Goal: Find specific page/section: Find specific page/section

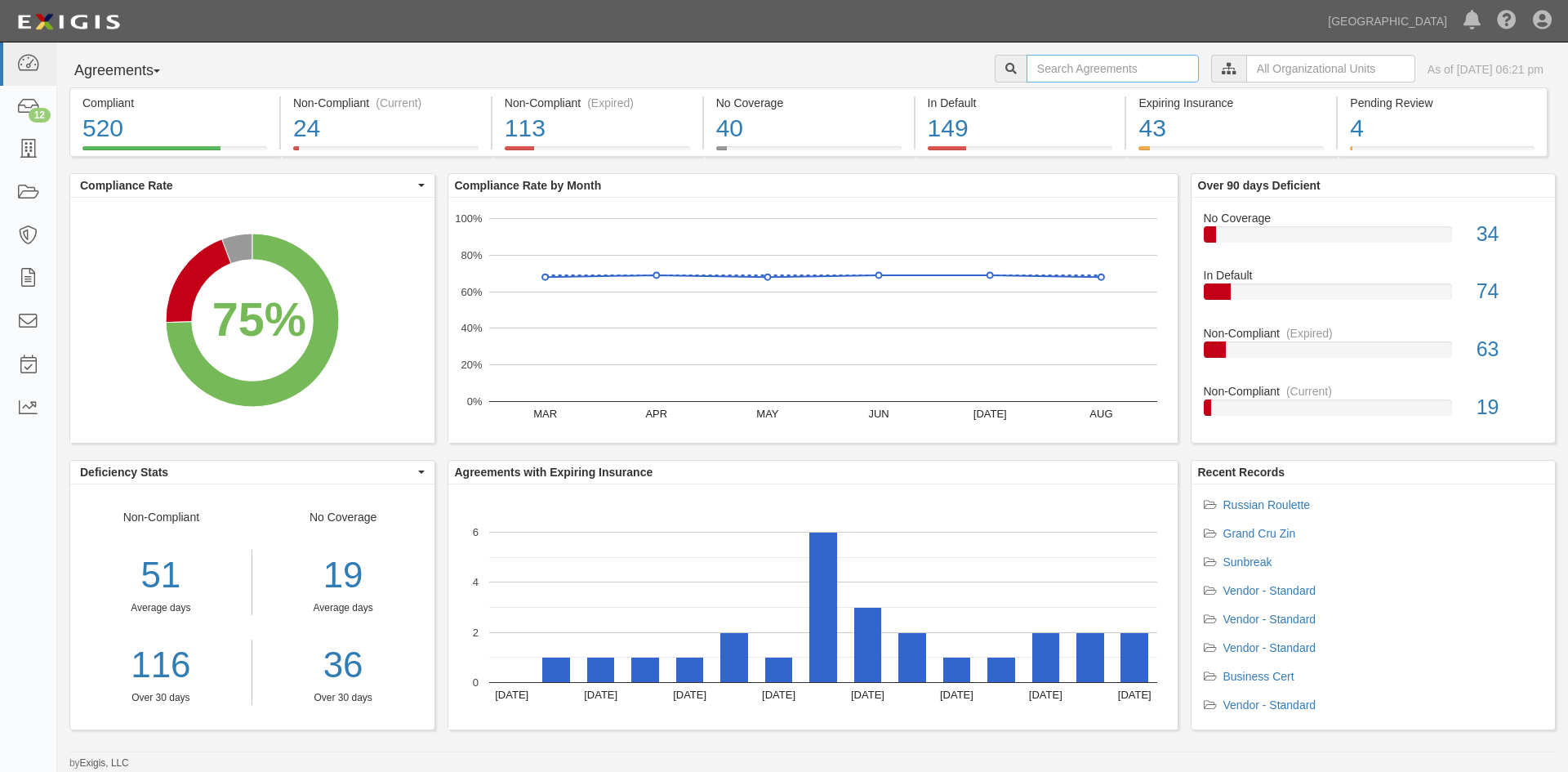
click at [1062, 55] on input "text" at bounding box center [1112, 69] width 173 height 28
type input "craig loutit"
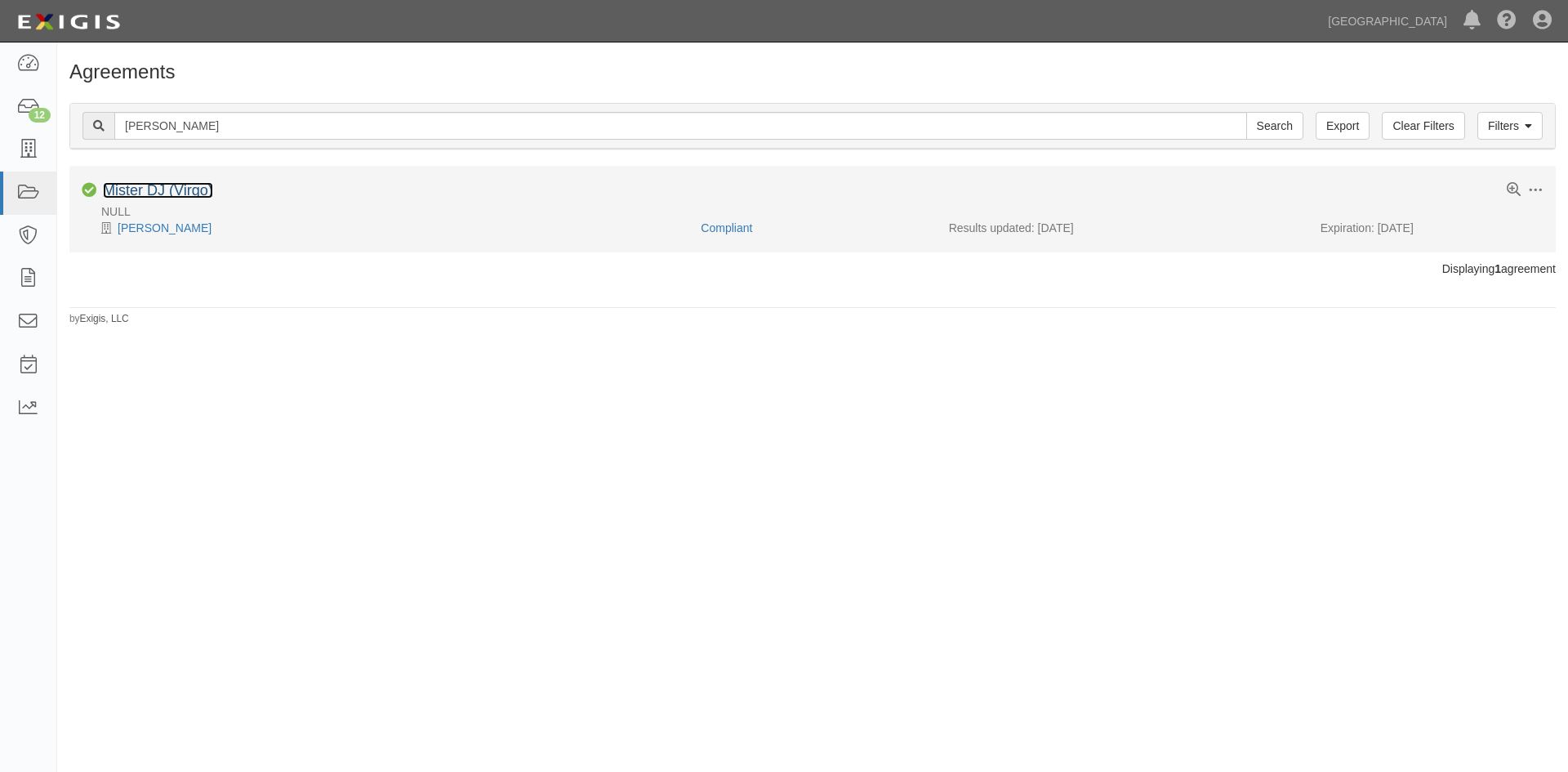
click at [151, 199] on link "Mister DJ (Virgo)" at bounding box center [158, 191] width 110 height 16
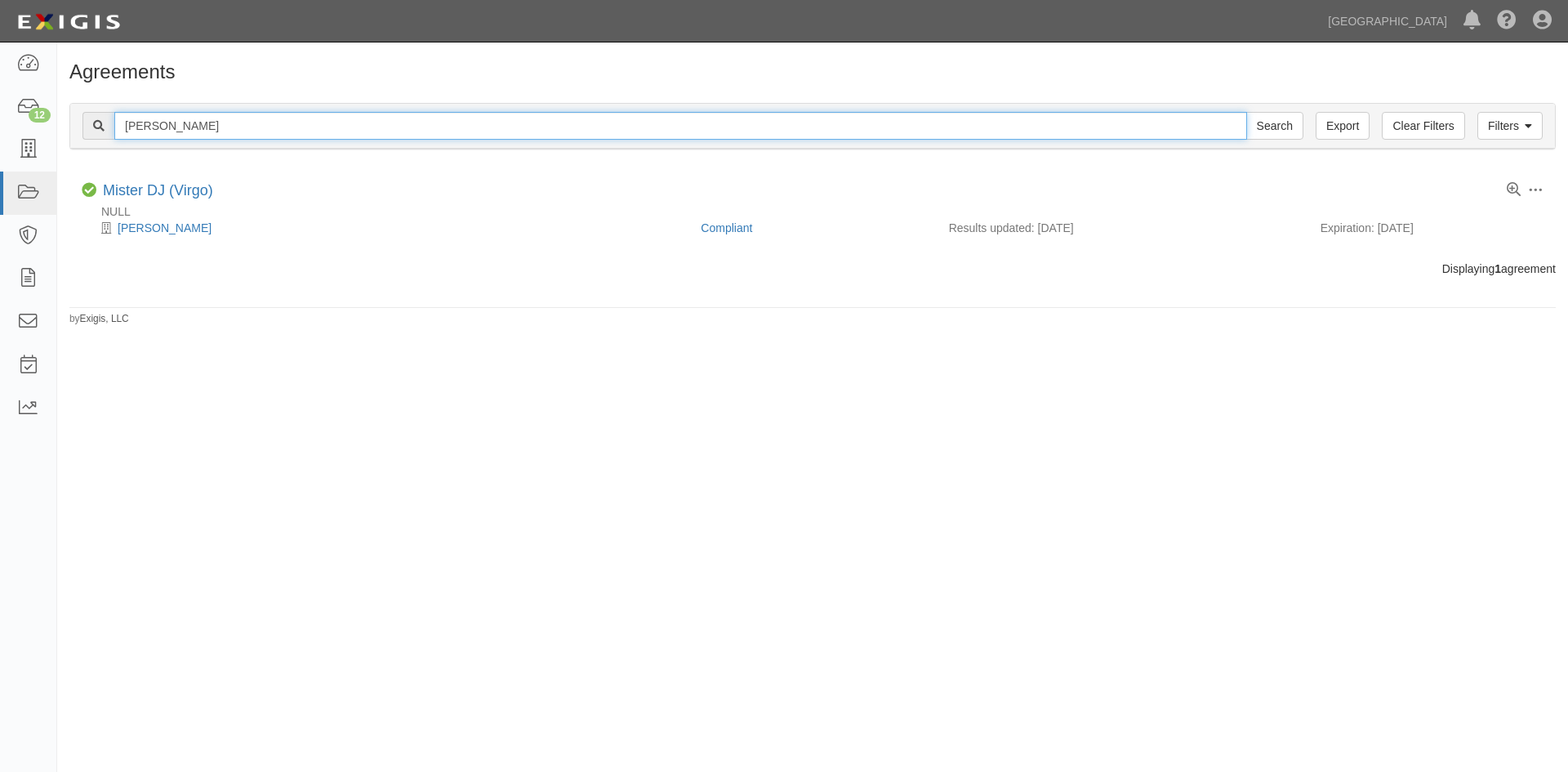
drag, startPoint x: 201, startPoint y: 125, endPoint x: 97, endPoint y: 130, distance: 104.1
click at [97, 130] on div "craig loutit Search" at bounding box center [693, 126] width 1221 height 28
type input "kevin mullen"
click at [1247, 112] on input "Search" at bounding box center [1275, 126] width 57 height 28
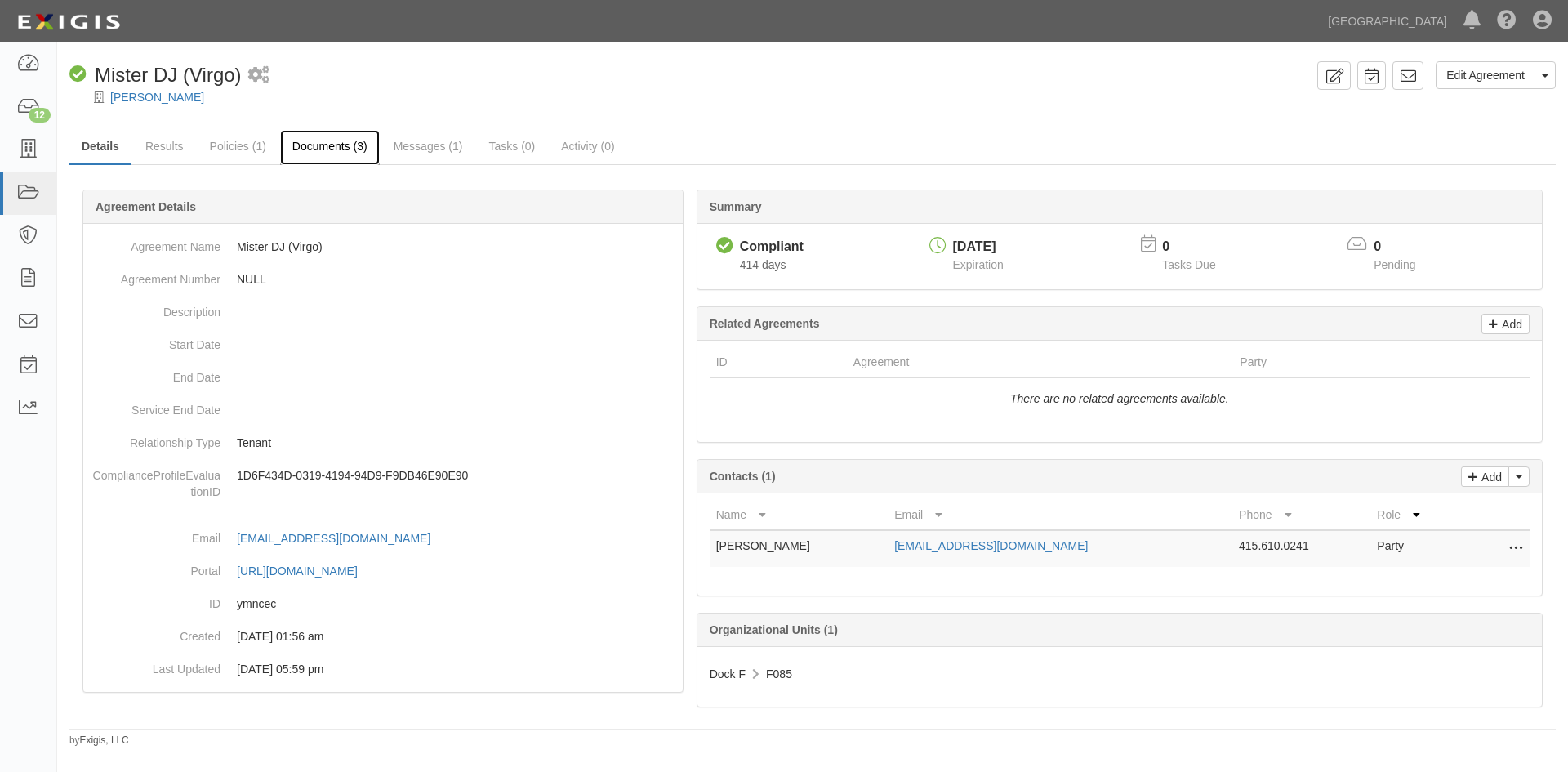
click at [343, 159] on link "Documents (3)" at bounding box center [330, 147] width 100 height 35
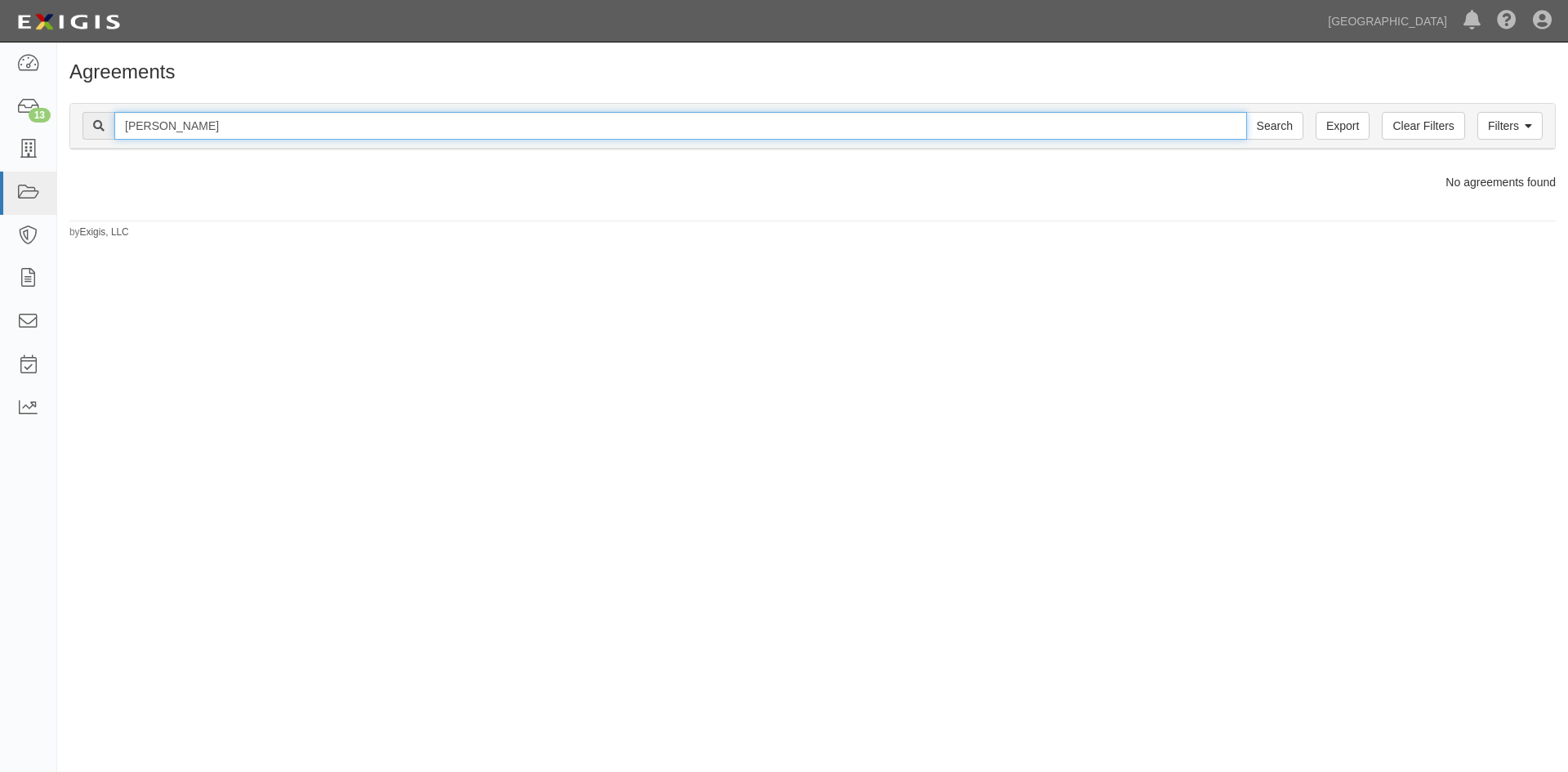
drag, startPoint x: 220, startPoint y: 132, endPoint x: 92, endPoint y: 126, distance: 128.1
click at [92, 126] on div "kevin mullen Search" at bounding box center [693, 126] width 1221 height 28
type input "westwind"
click at [1247, 112] on input "Search" at bounding box center [1275, 126] width 57 height 28
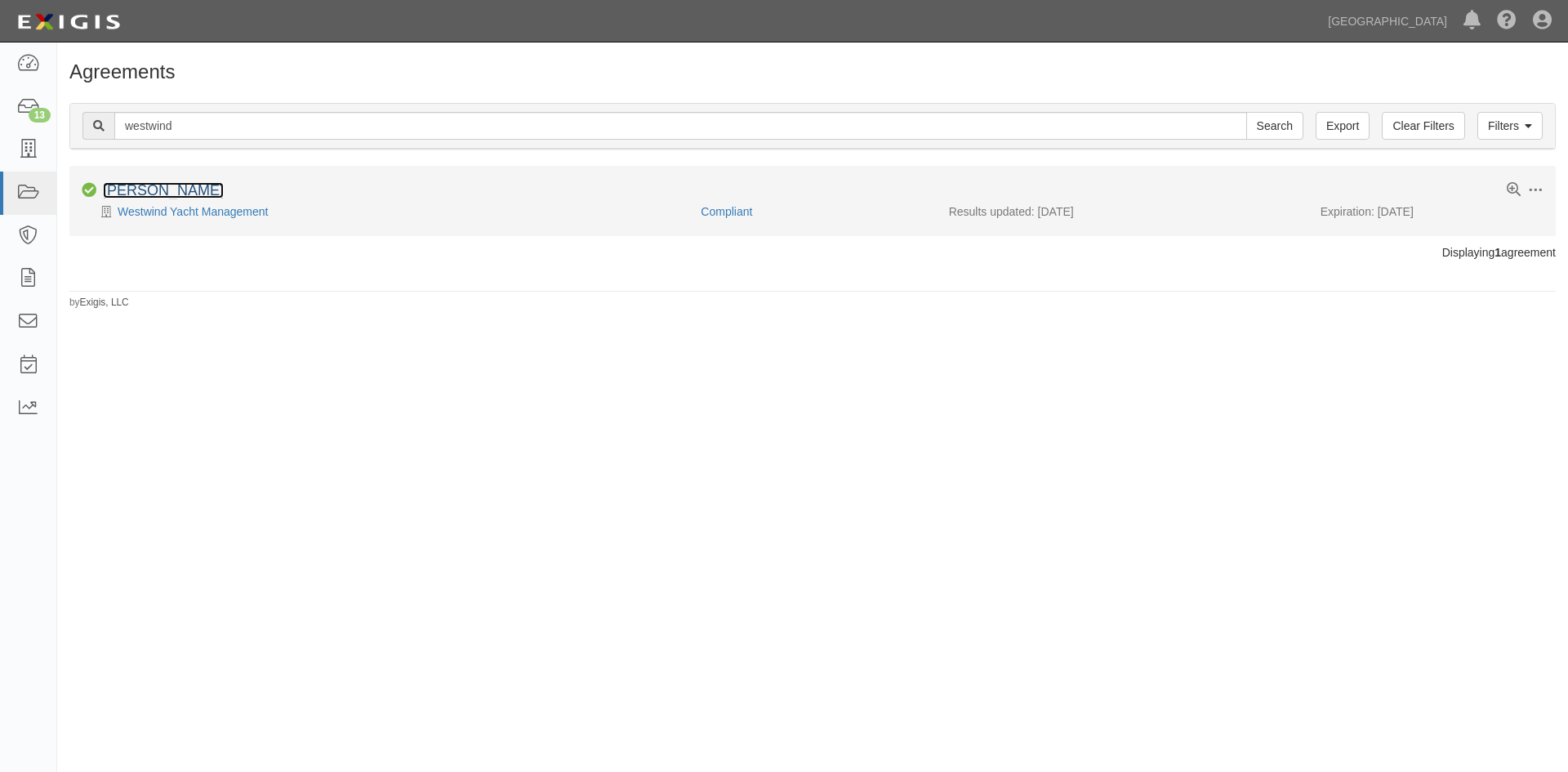
click at [164, 193] on link "[PERSON_NAME]" at bounding box center [164, 191] width 121 height 16
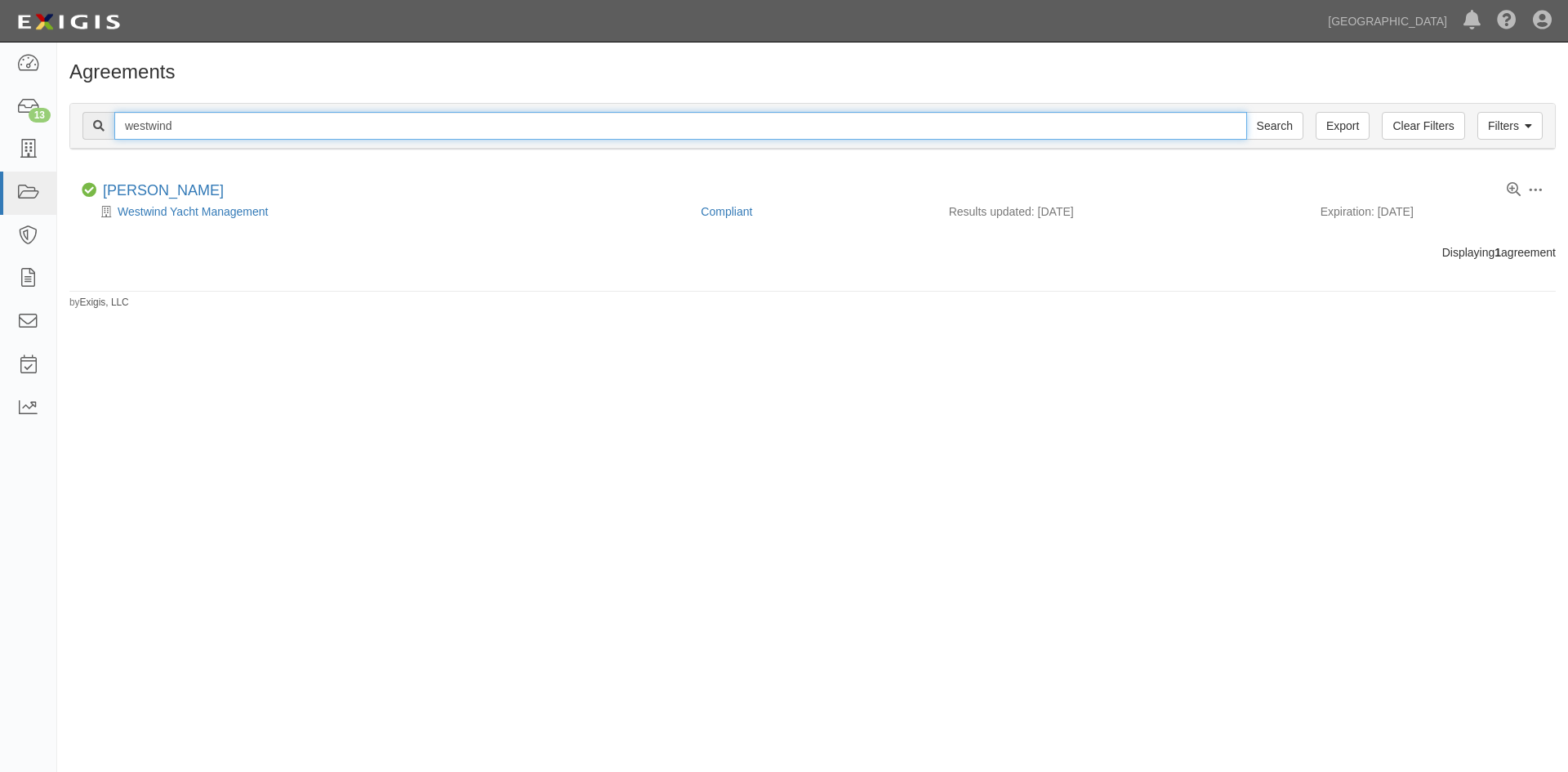
drag, startPoint x: 152, startPoint y: 133, endPoint x: 76, endPoint y: 133, distance: 76.0
click at [76, 133] on div "Filters Clear Filters Export westwind Search Filters" at bounding box center [812, 126] width 1485 height 45
type input "john mcnamara"
click at [1247, 112] on input "Search" at bounding box center [1275, 126] width 57 height 28
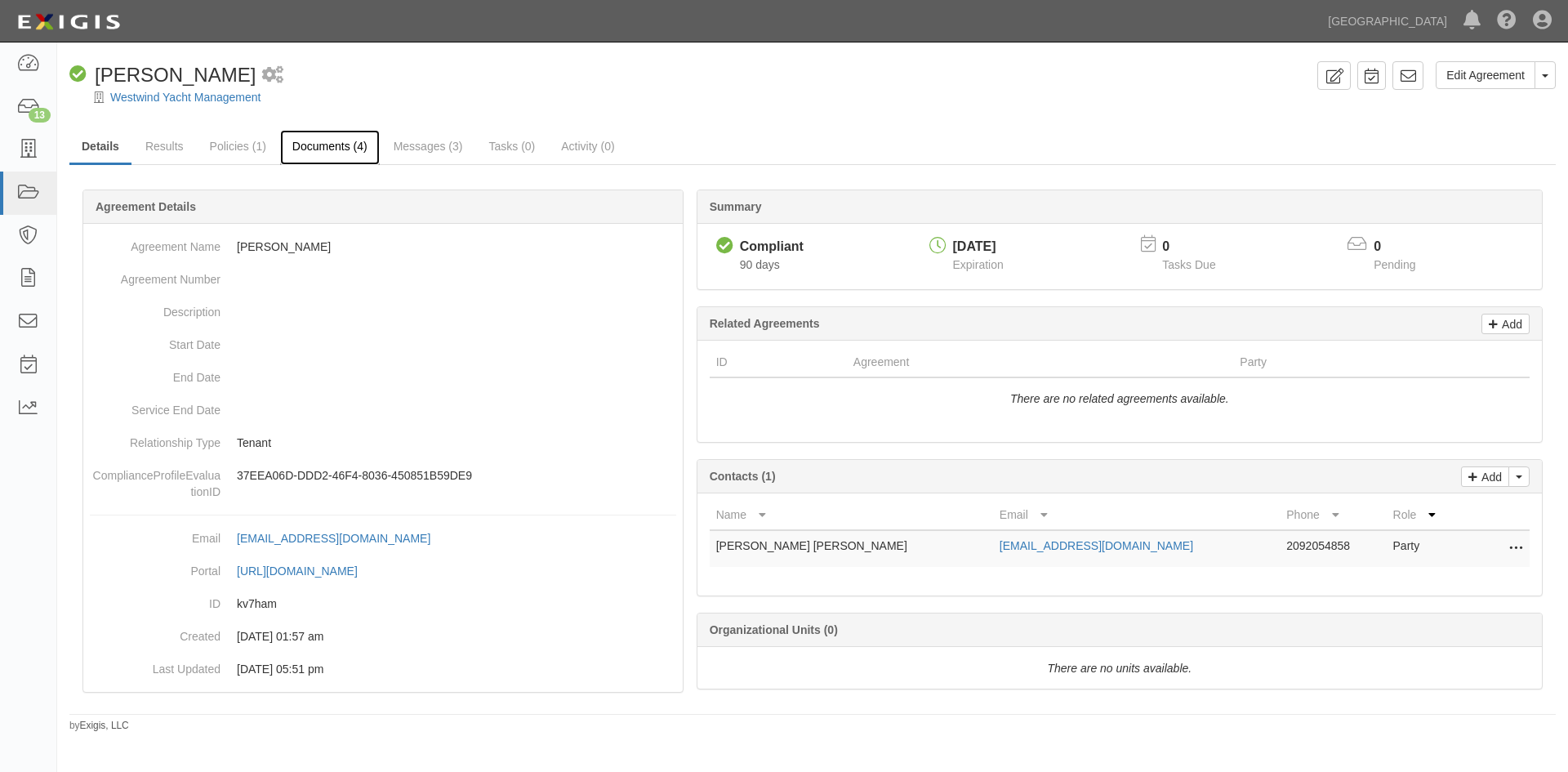
click at [347, 154] on link "Documents (4)" at bounding box center [330, 147] width 100 height 35
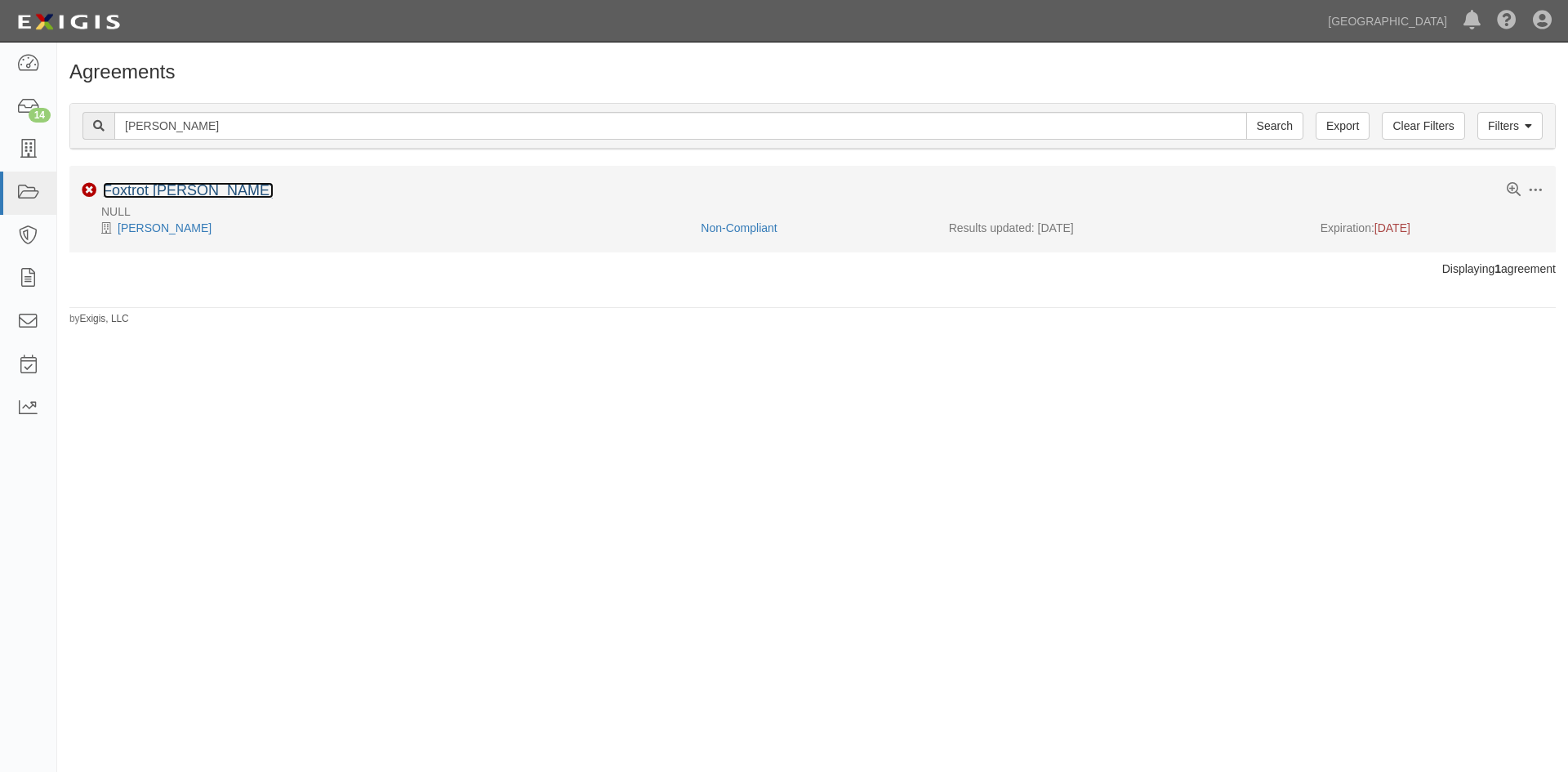
click at [162, 189] on link "Foxtrot Juliet" at bounding box center [188, 191] width 171 height 16
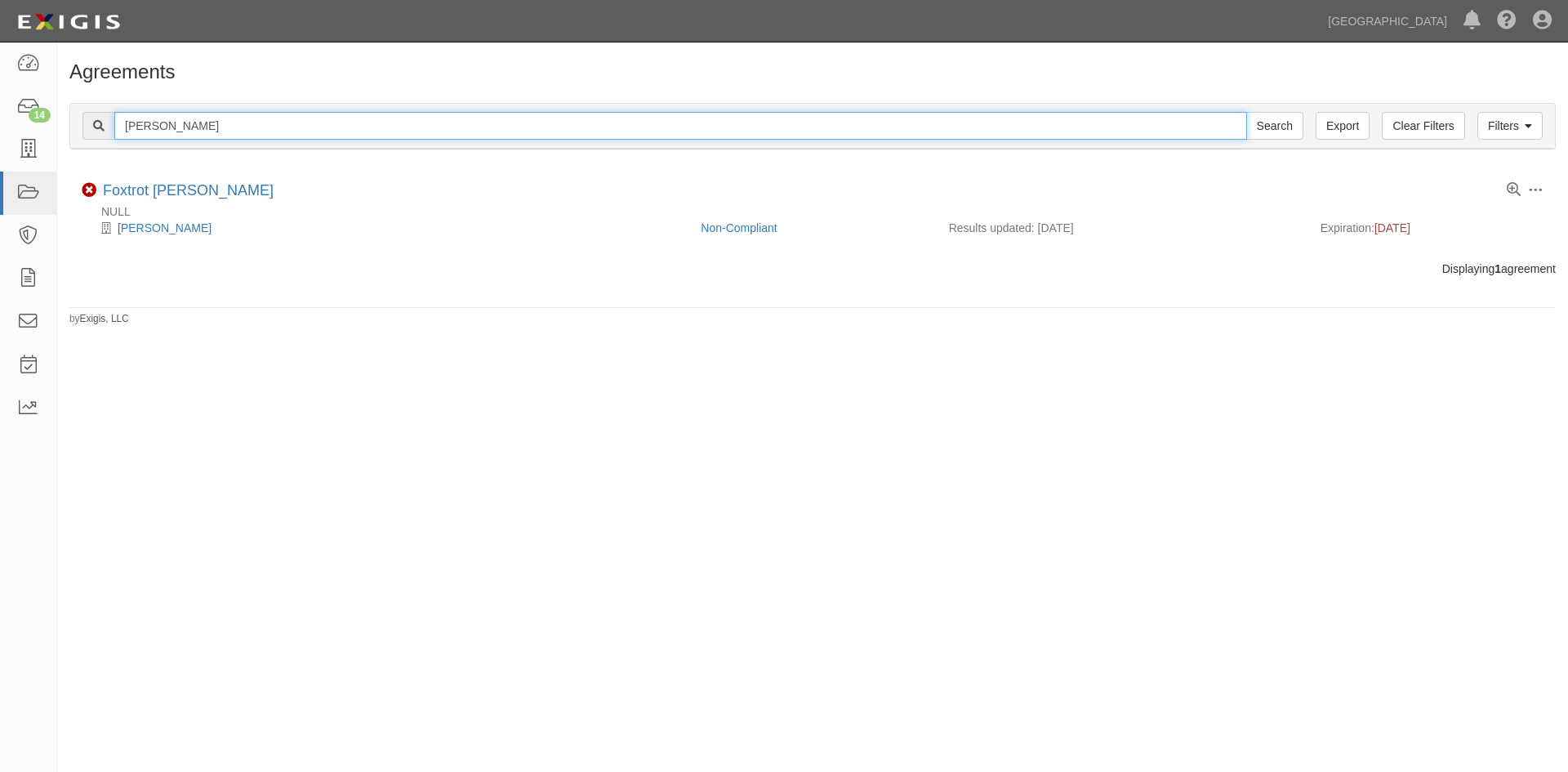
drag, startPoint x: 218, startPoint y: 128, endPoint x: 100, endPoint y: 136, distance: 118.3
click at [100, 136] on div "john mcnamara Search" at bounding box center [693, 126] width 1221 height 28
type input "joseph lonsdale"
click at [1247, 112] on input "Search" at bounding box center [1275, 126] width 57 height 28
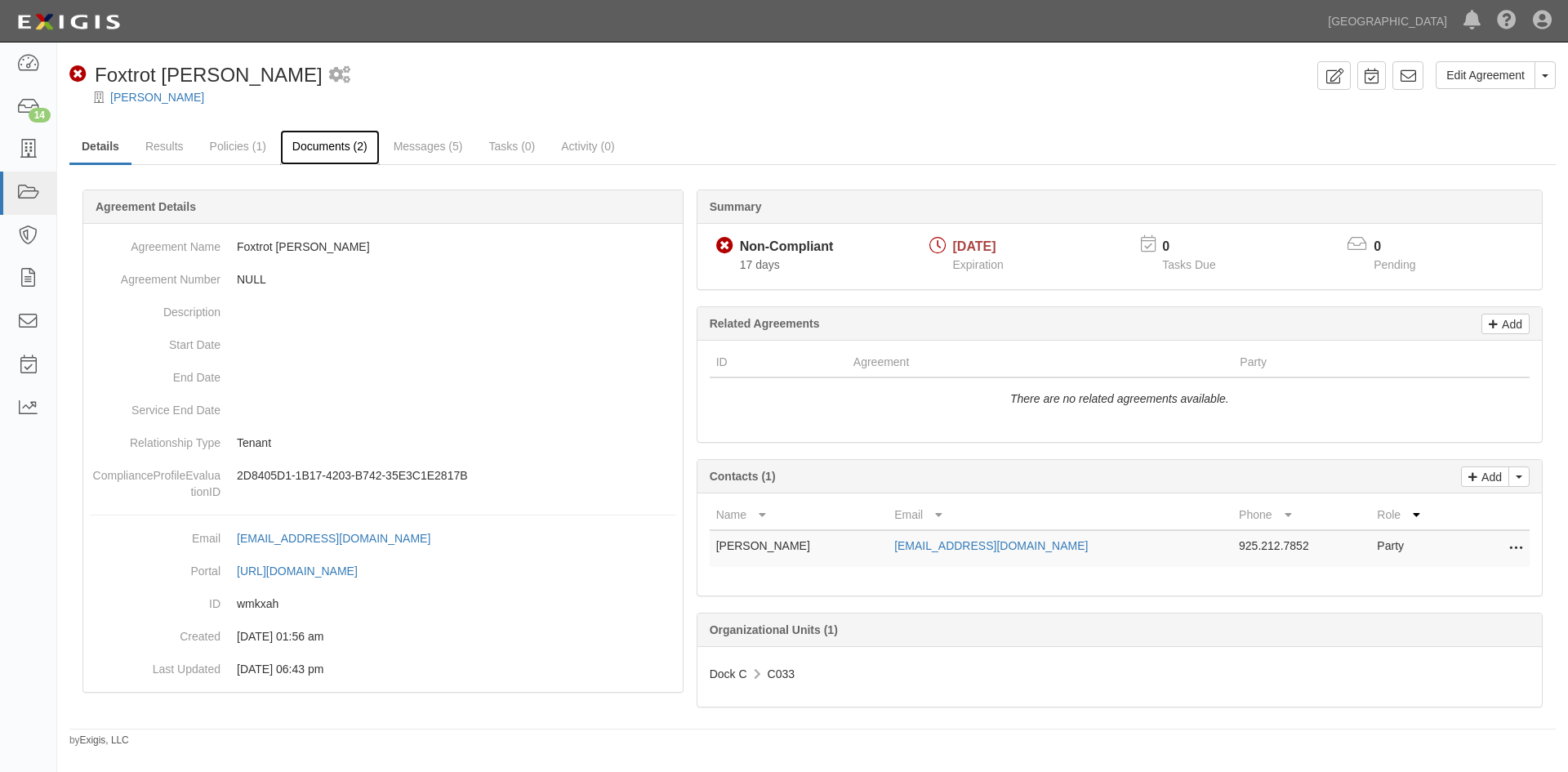
click at [319, 153] on link "Documents (2)" at bounding box center [330, 147] width 100 height 35
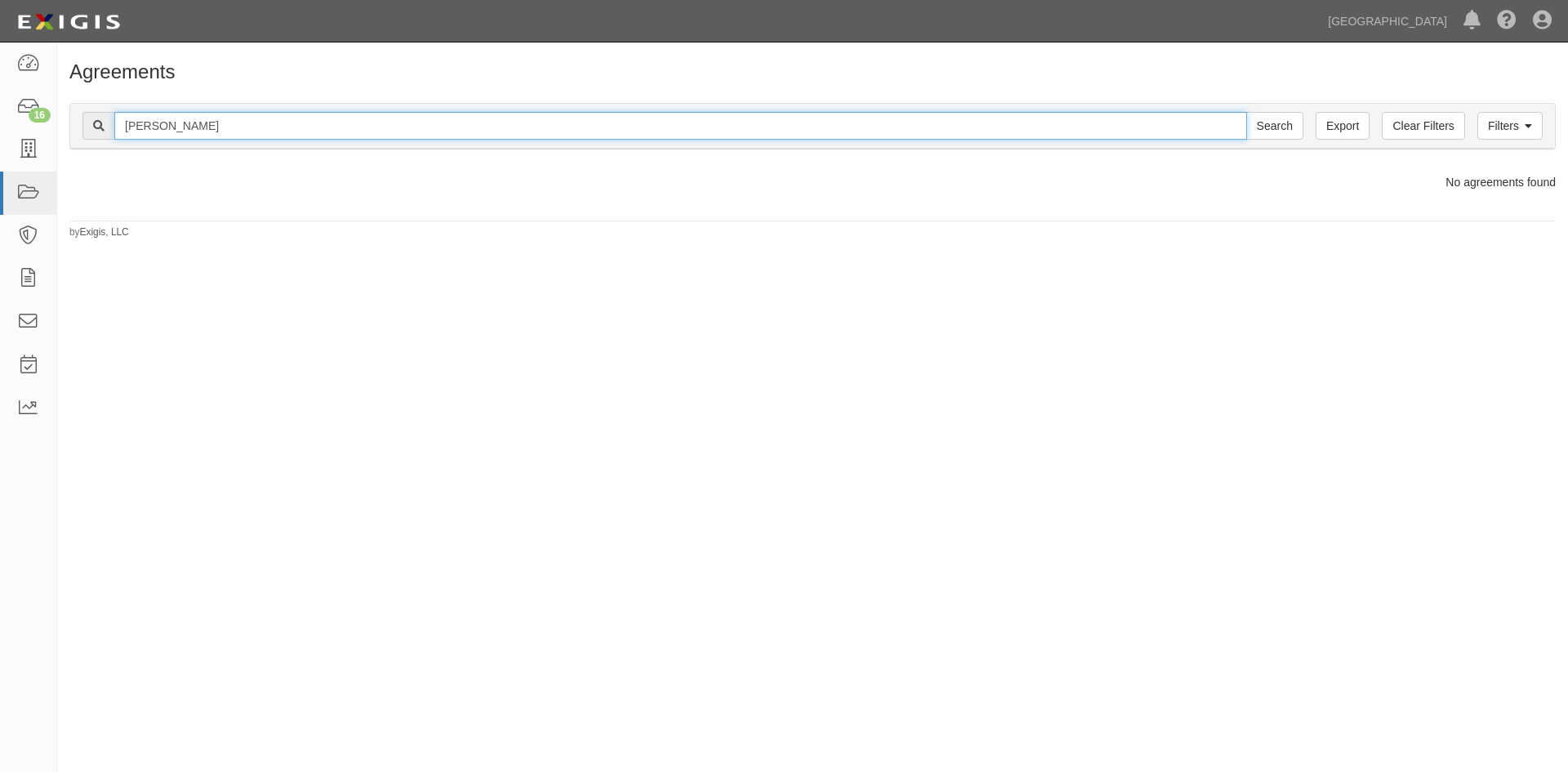
drag, startPoint x: 241, startPoint y: 133, endPoint x: 59, endPoint y: 128, distance: 182.1
click at [59, 128] on div "Filters Clear Filters Export [PERSON_NAME] Search Filters Compliance Status Com…" at bounding box center [812, 128] width 1511 height 75
type input "[PERSON_NAME]"
click at [1247, 112] on input "Search" at bounding box center [1275, 126] width 57 height 28
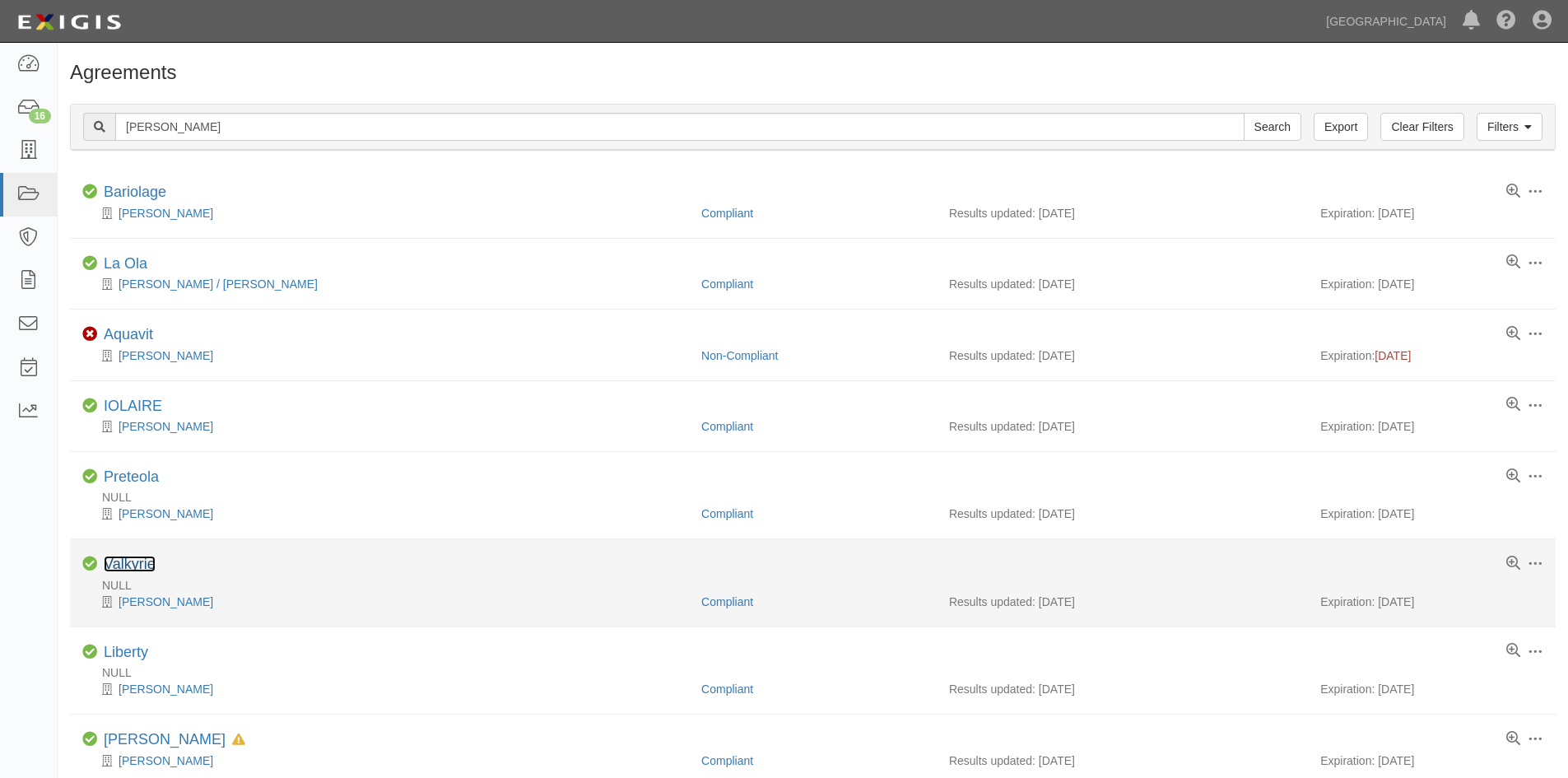
click at [132, 572] on link "Valkyrie" at bounding box center [129, 564] width 52 height 16
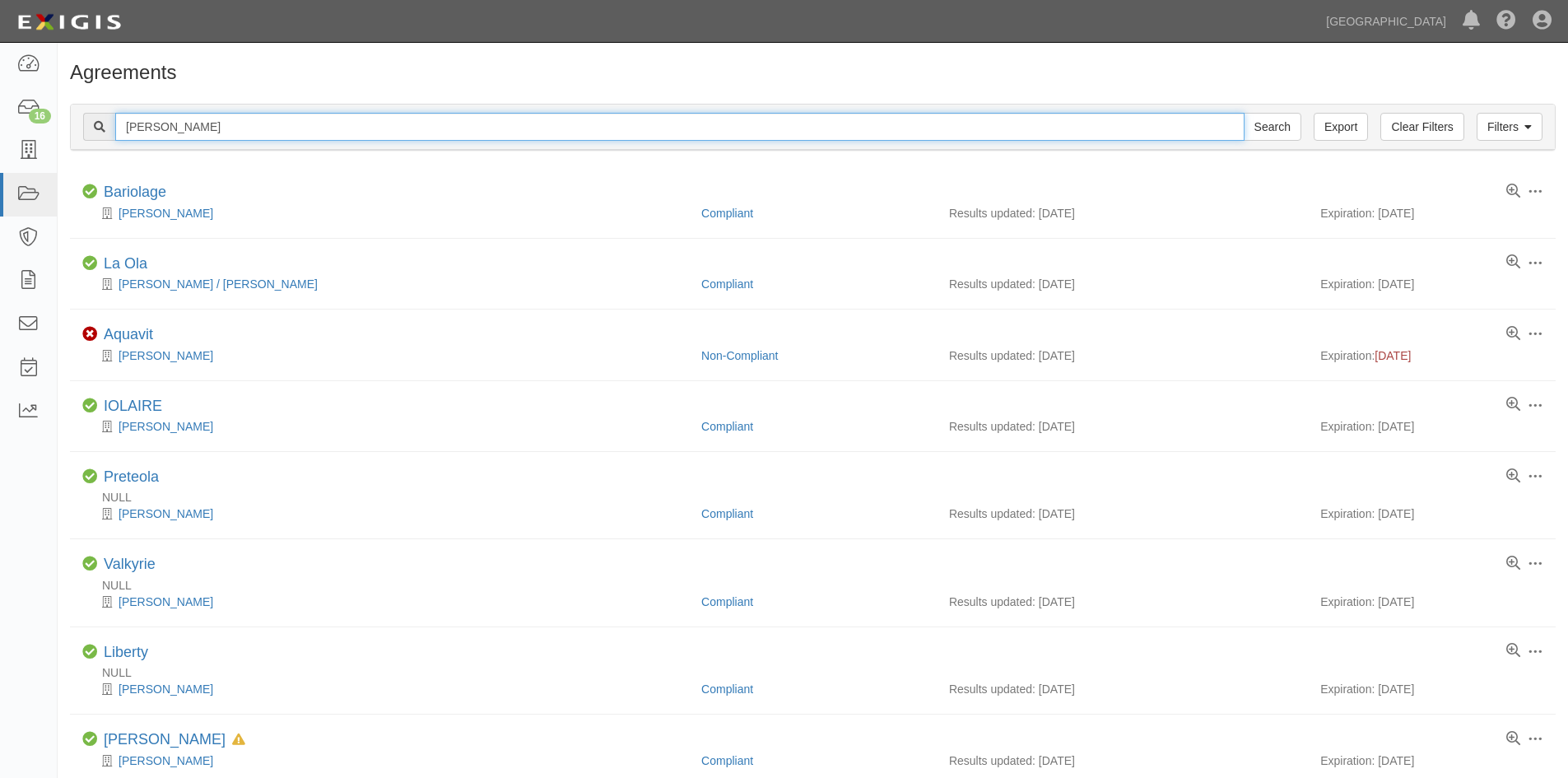
drag, startPoint x: 124, startPoint y: 137, endPoint x: 113, endPoint y: 137, distance: 11.0
click at [113, 137] on div "olga Search" at bounding box center [692, 127] width 1218 height 28
type input "knorr"
click at [1244, 113] on input "Search" at bounding box center [1273, 127] width 58 height 28
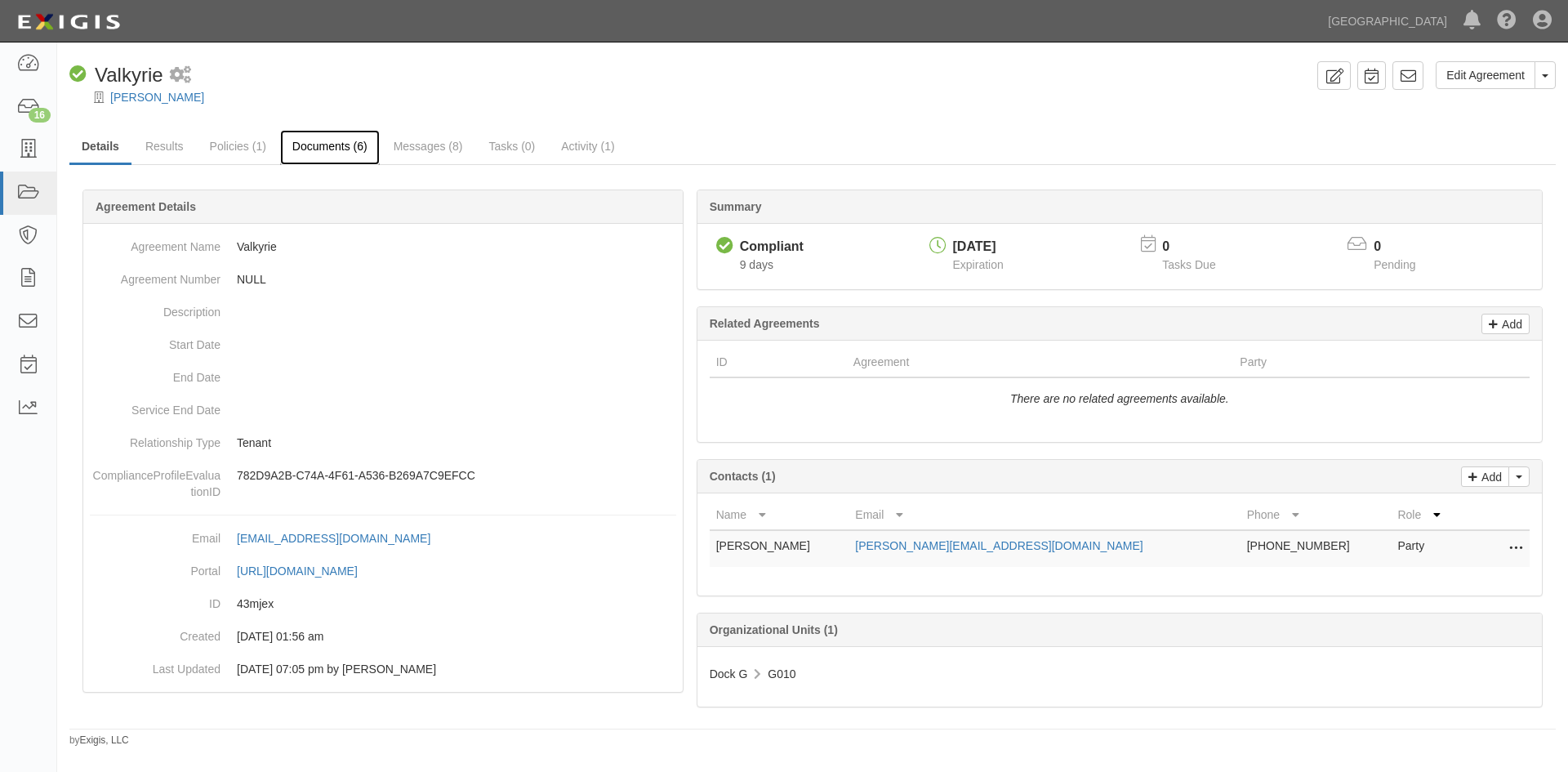
click at [335, 152] on link "Documents (6)" at bounding box center [330, 147] width 100 height 35
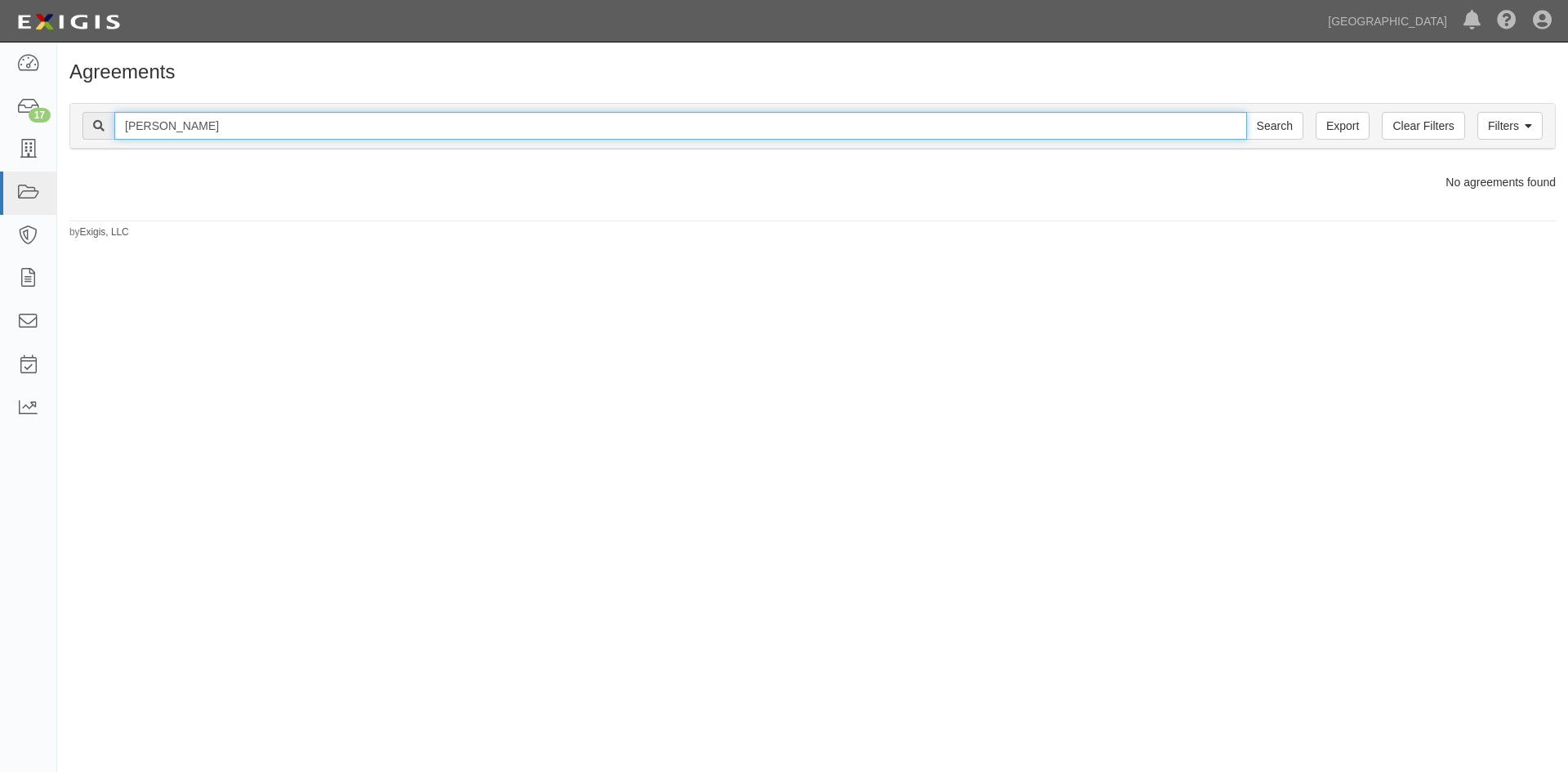
click at [175, 122] on input "knorr" at bounding box center [681, 126] width 1133 height 28
type input "knorr torin"
click at [1247, 112] on input "Search" at bounding box center [1275, 126] width 57 height 28
drag, startPoint x: 151, startPoint y: 126, endPoint x: 104, endPoint y: 126, distance: 47.0
click at [104, 126] on div "knorr torin Search" at bounding box center [693, 126] width 1221 height 28
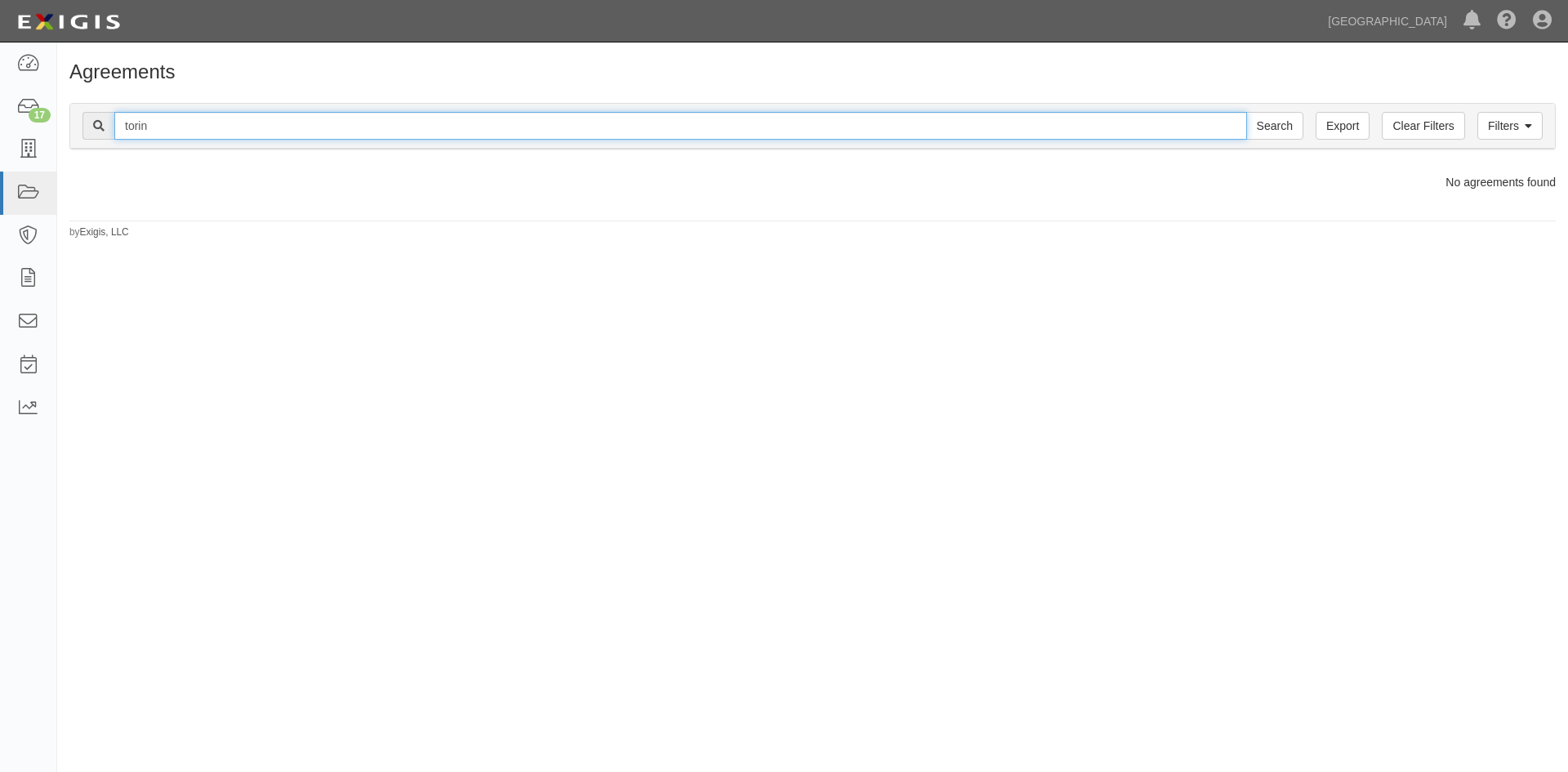
type input "torin"
click at [1247, 112] on input "Search" at bounding box center [1275, 126] width 57 height 28
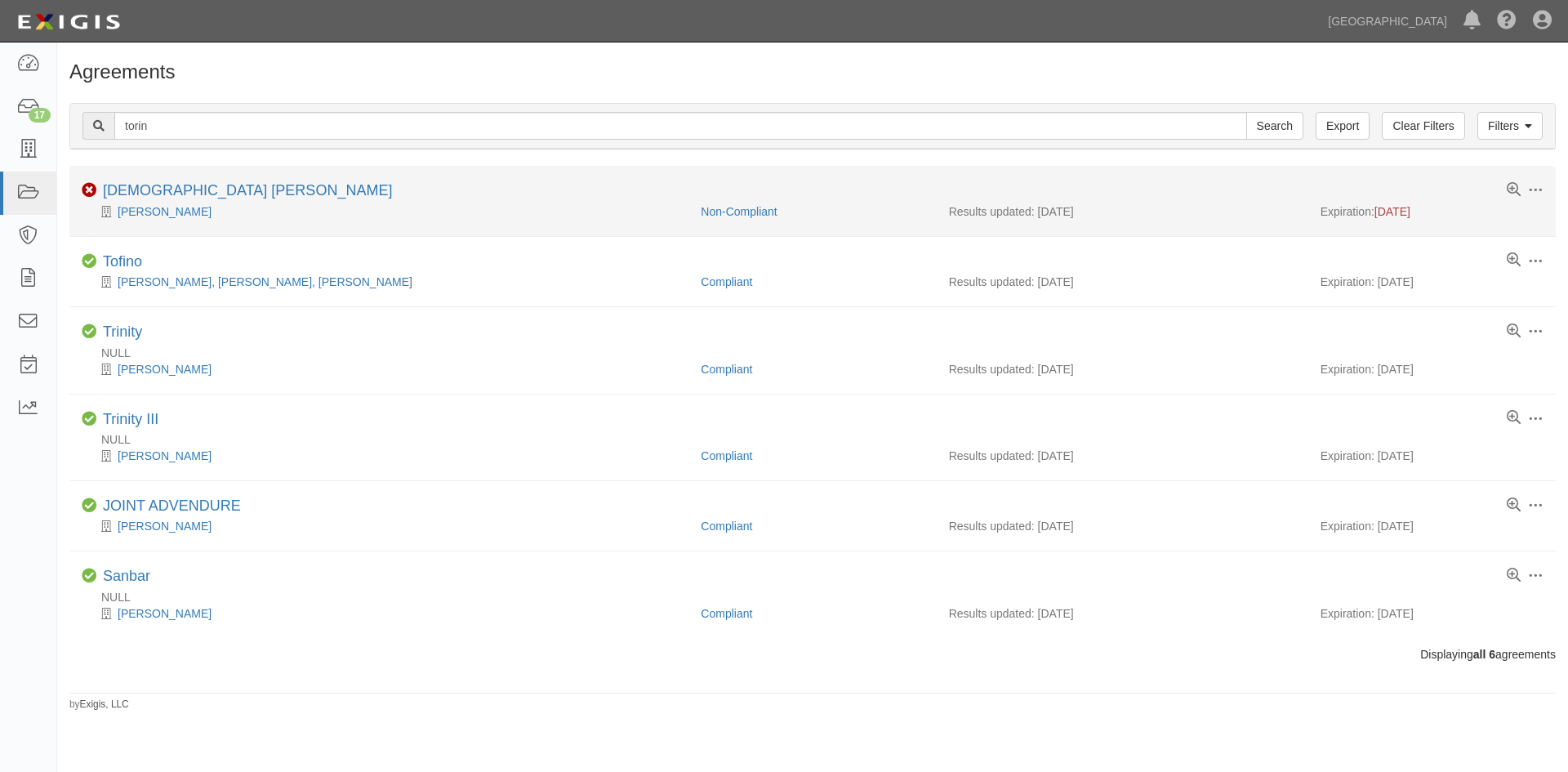
click at [204, 174] on li "Toggle Agreement Dropdown Edit Log activity Add task Send message Archive Non-C…" at bounding box center [812, 201] width 1486 height 70
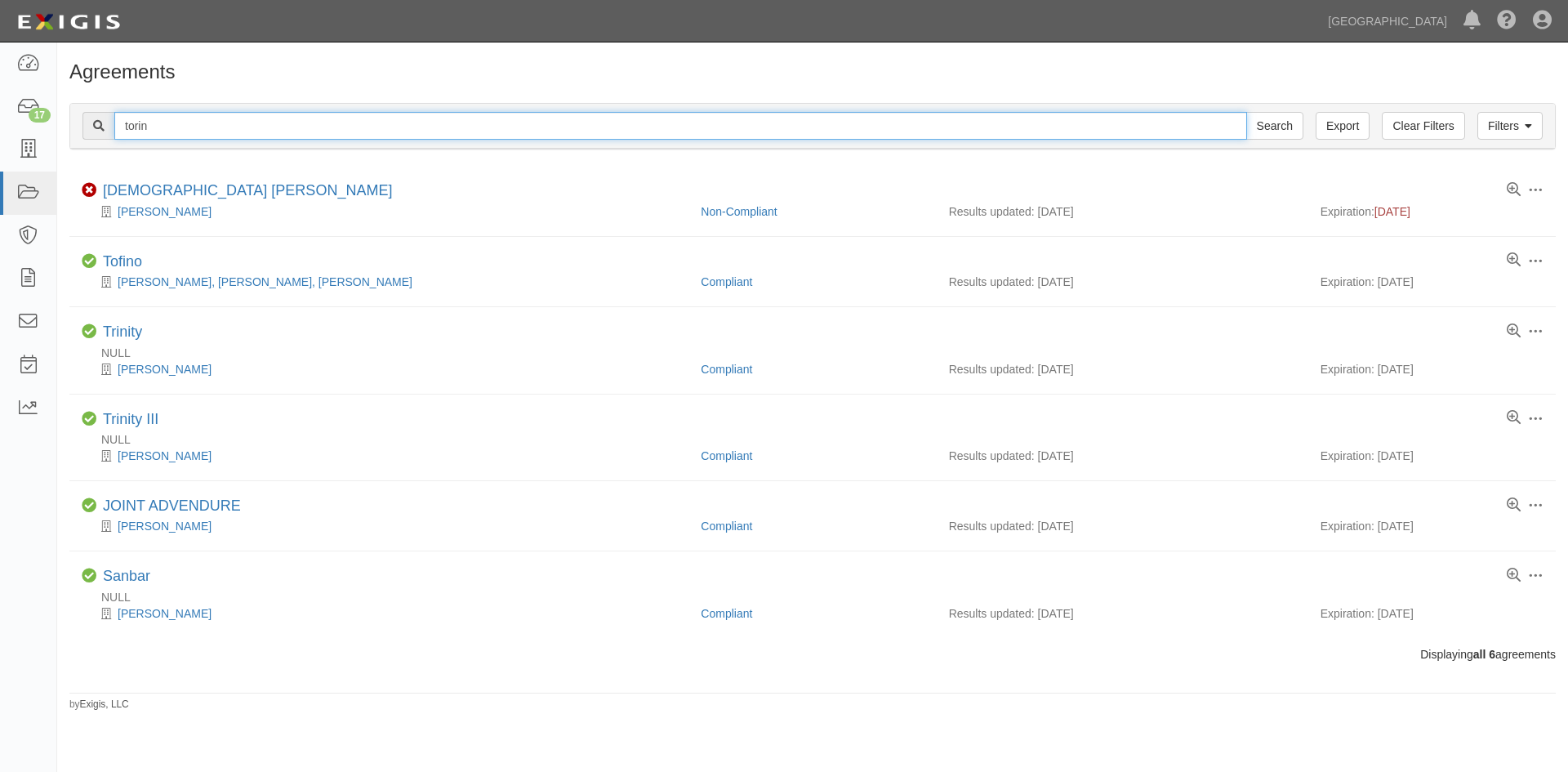
drag, startPoint x: 204, startPoint y: 121, endPoint x: 115, endPoint y: 119, distance: 89.0
click at [120, 121] on input "torin" at bounding box center [681, 126] width 1133 height 28
type input "[PERSON_NAME]"
click at [1247, 112] on input "Search" at bounding box center [1275, 126] width 57 height 28
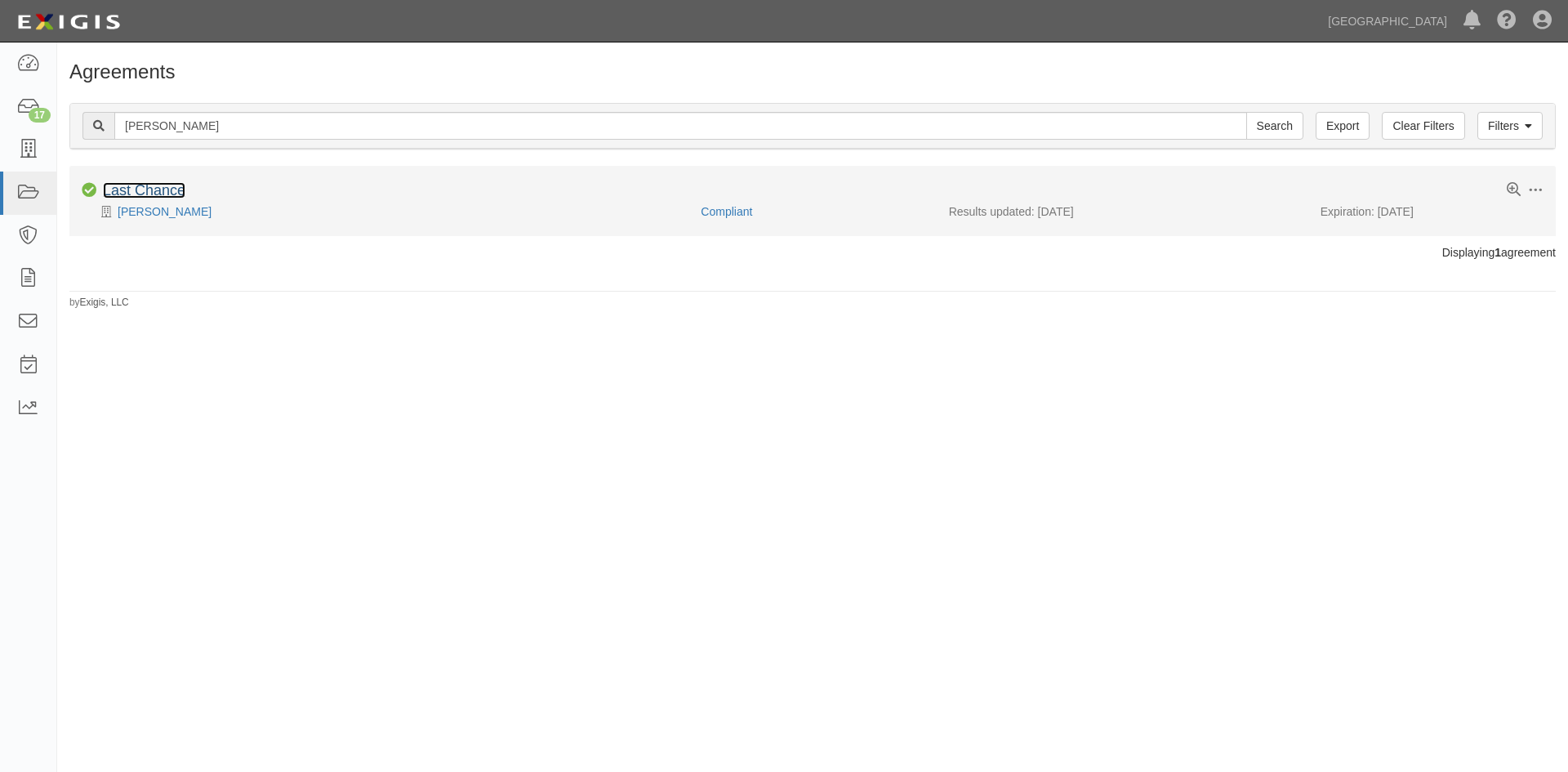
click at [166, 189] on link "Last Chance" at bounding box center [144, 191] width 83 height 16
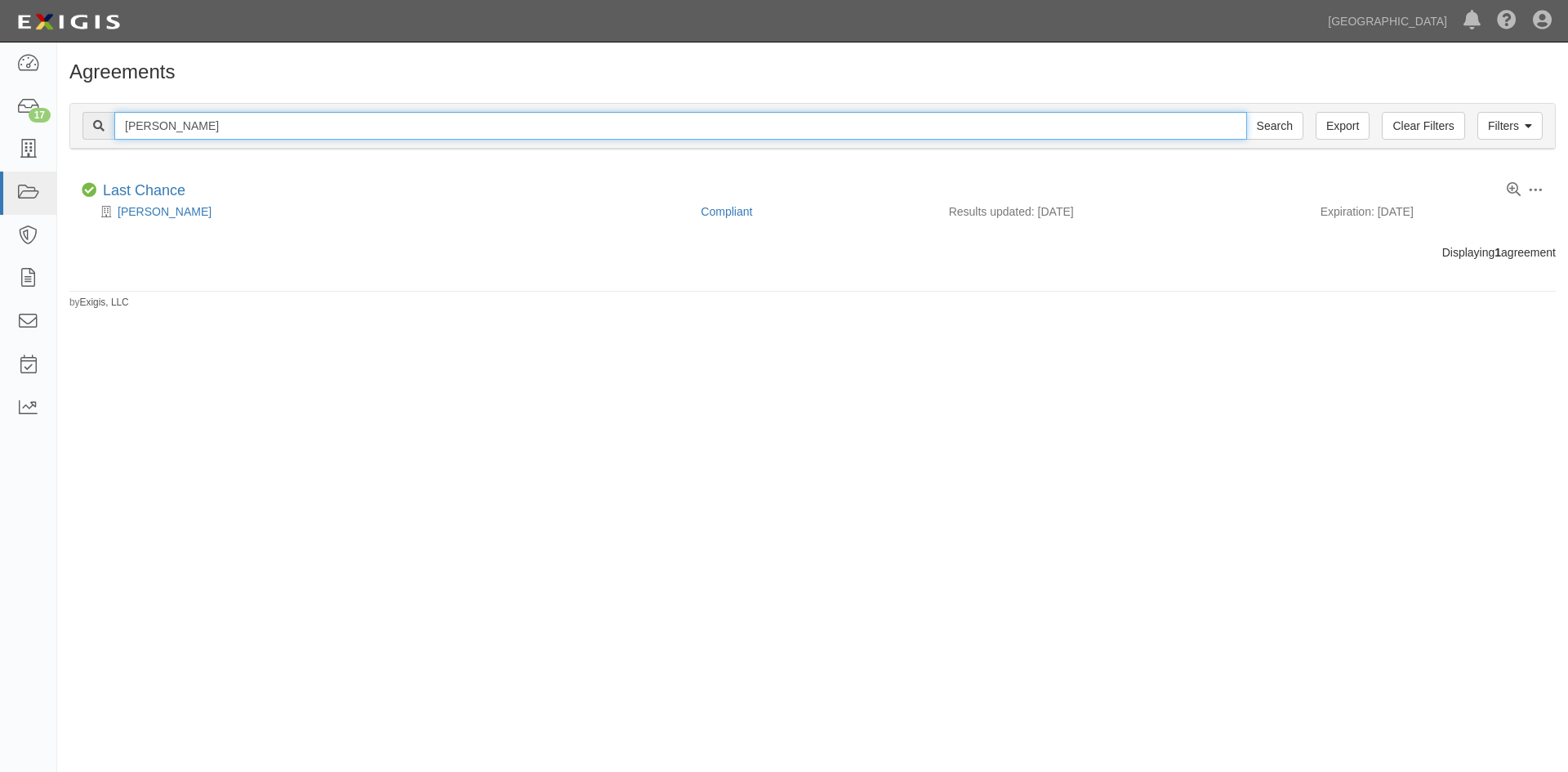
drag, startPoint x: 240, startPoint y: 124, endPoint x: 97, endPoint y: 119, distance: 143.1
click at [94, 129] on div "[PERSON_NAME] Search" at bounding box center [693, 126] width 1221 height 28
type input "[PERSON_NAME]"
click at [1247, 112] on input "Search" at bounding box center [1275, 126] width 57 height 28
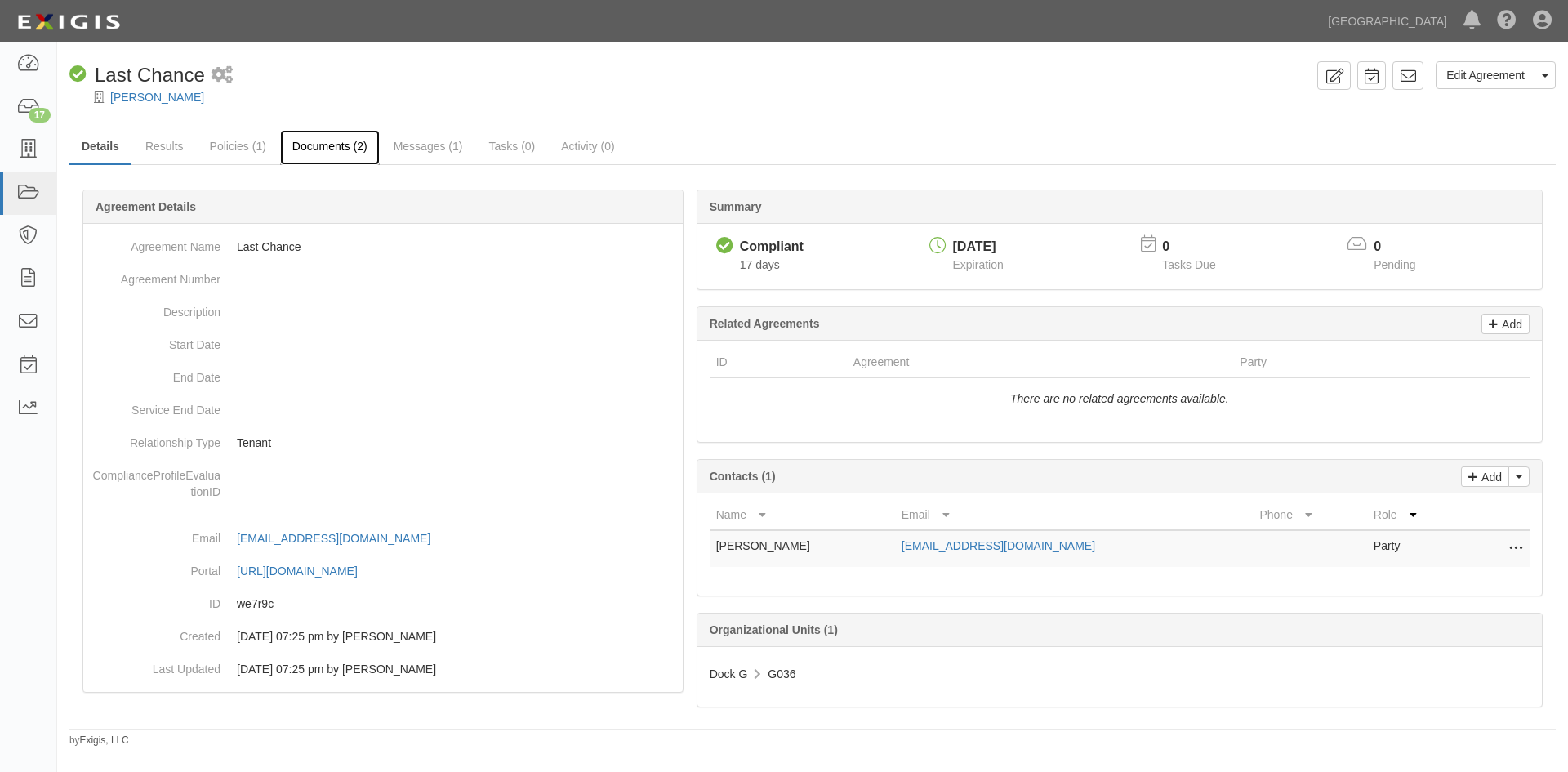
click at [335, 144] on link "Documents (2)" at bounding box center [330, 147] width 100 height 35
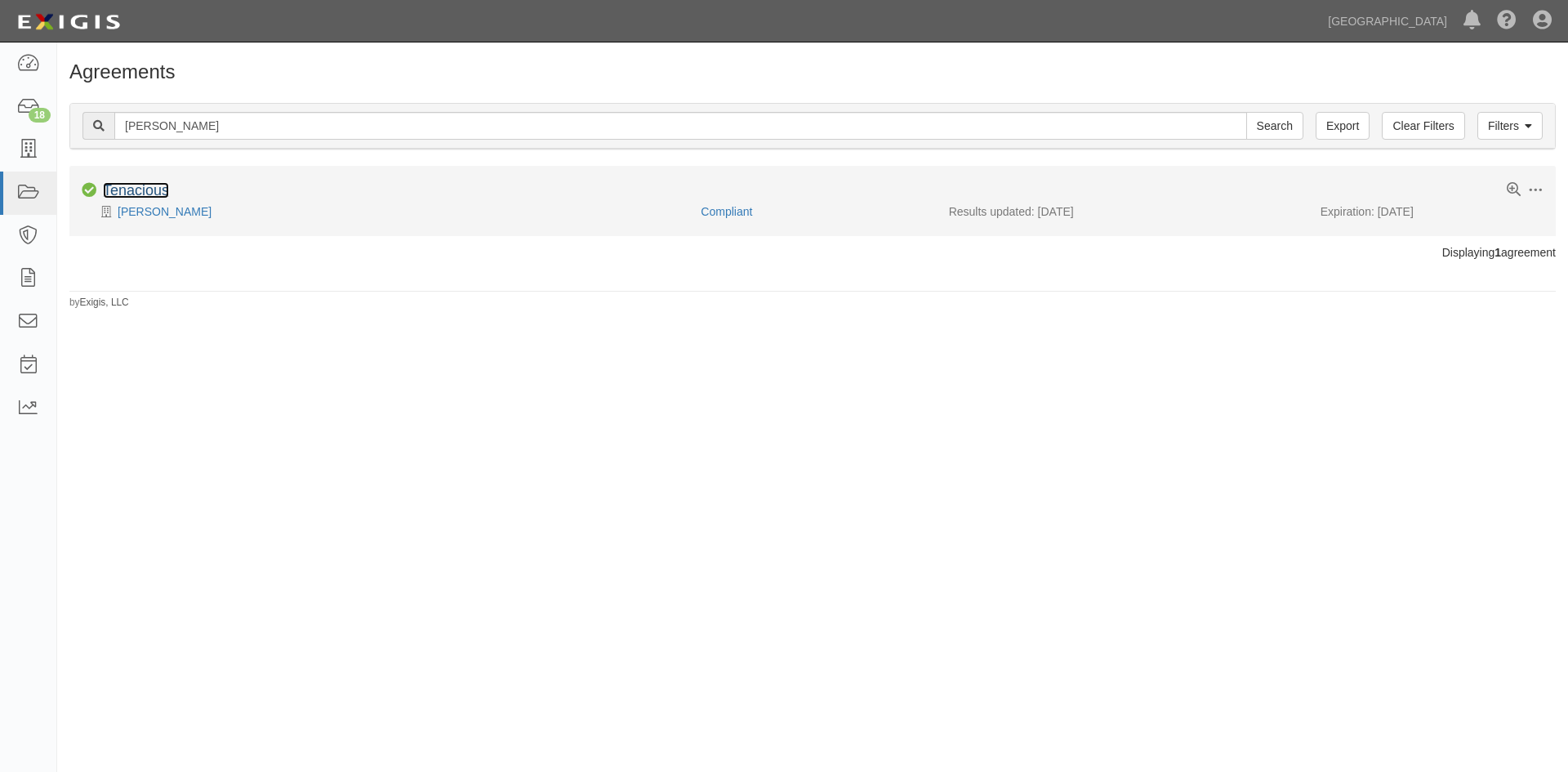
click at [134, 193] on link "Tenacious" at bounding box center [136, 191] width 66 height 16
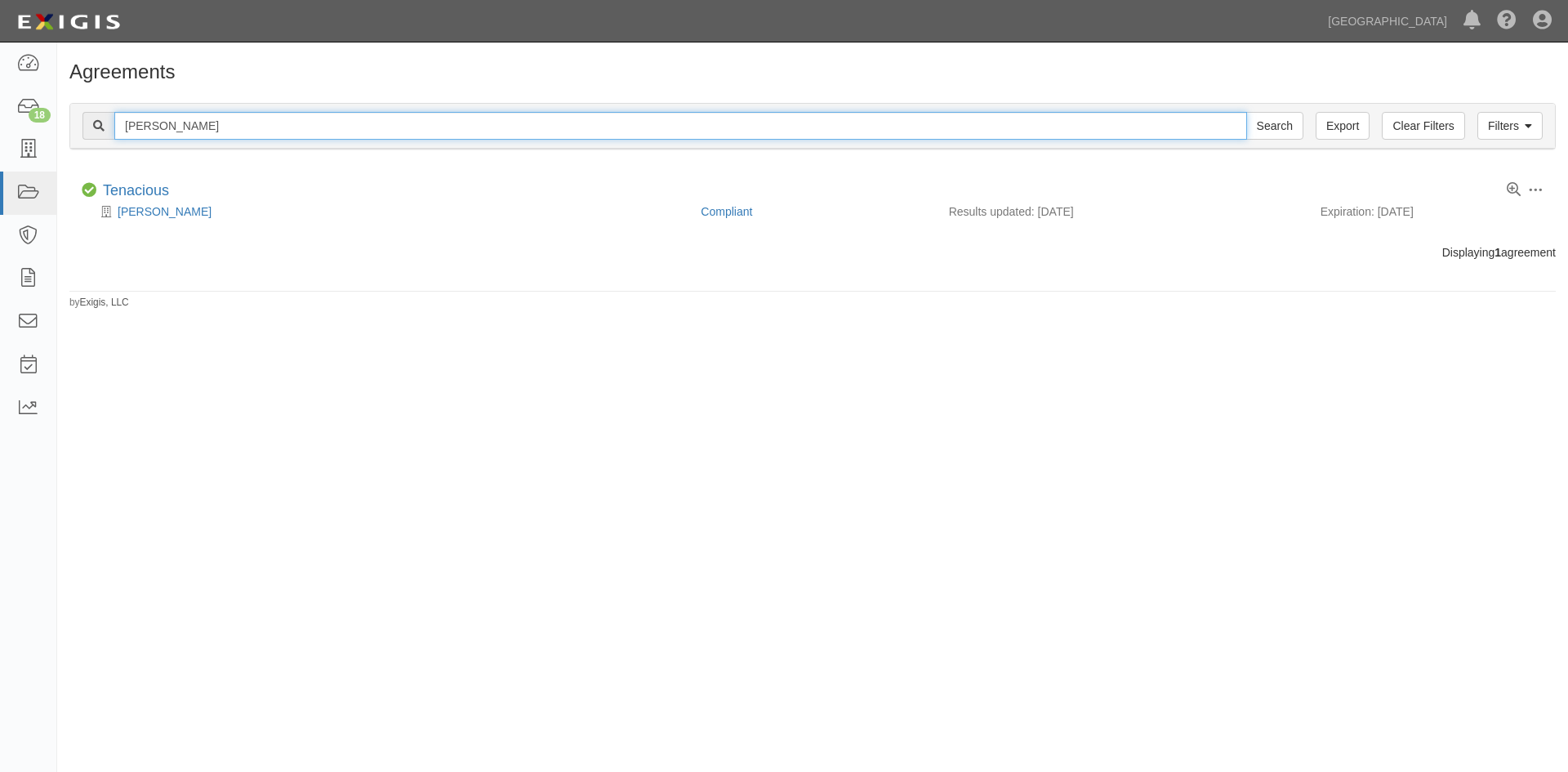
drag, startPoint x: 218, startPoint y: 128, endPoint x: 61, endPoint y: 135, distance: 157.2
click at [61, 135] on div "Filters Clear Filters Export peter kanefsky Search Filters Compliance Status Co…" at bounding box center [812, 128] width 1511 height 75
type input "cleofas garcia"
click at [1247, 112] on input "Search" at bounding box center [1275, 126] width 57 height 28
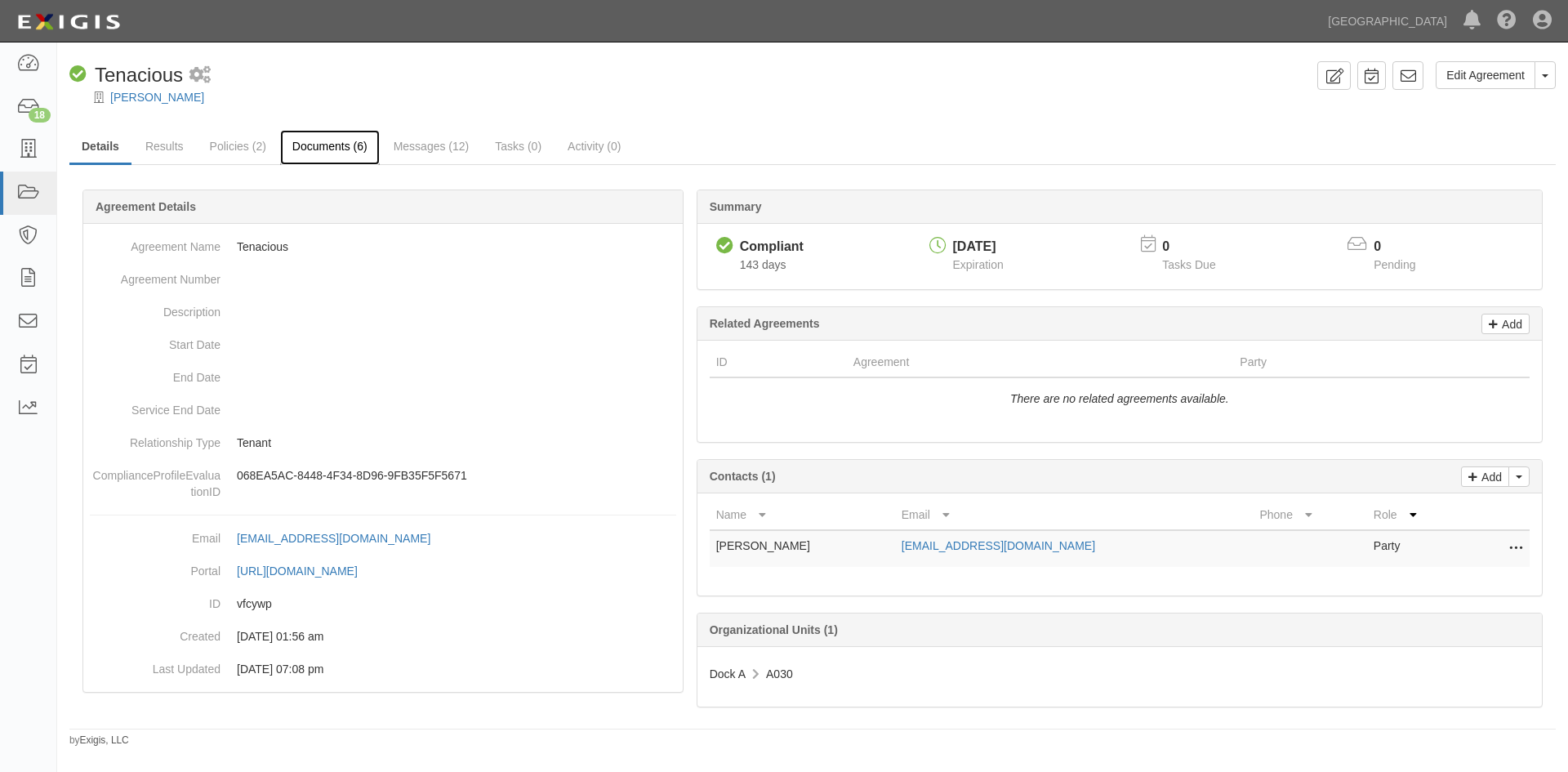
click at [342, 153] on link "Documents (6)" at bounding box center [330, 147] width 100 height 35
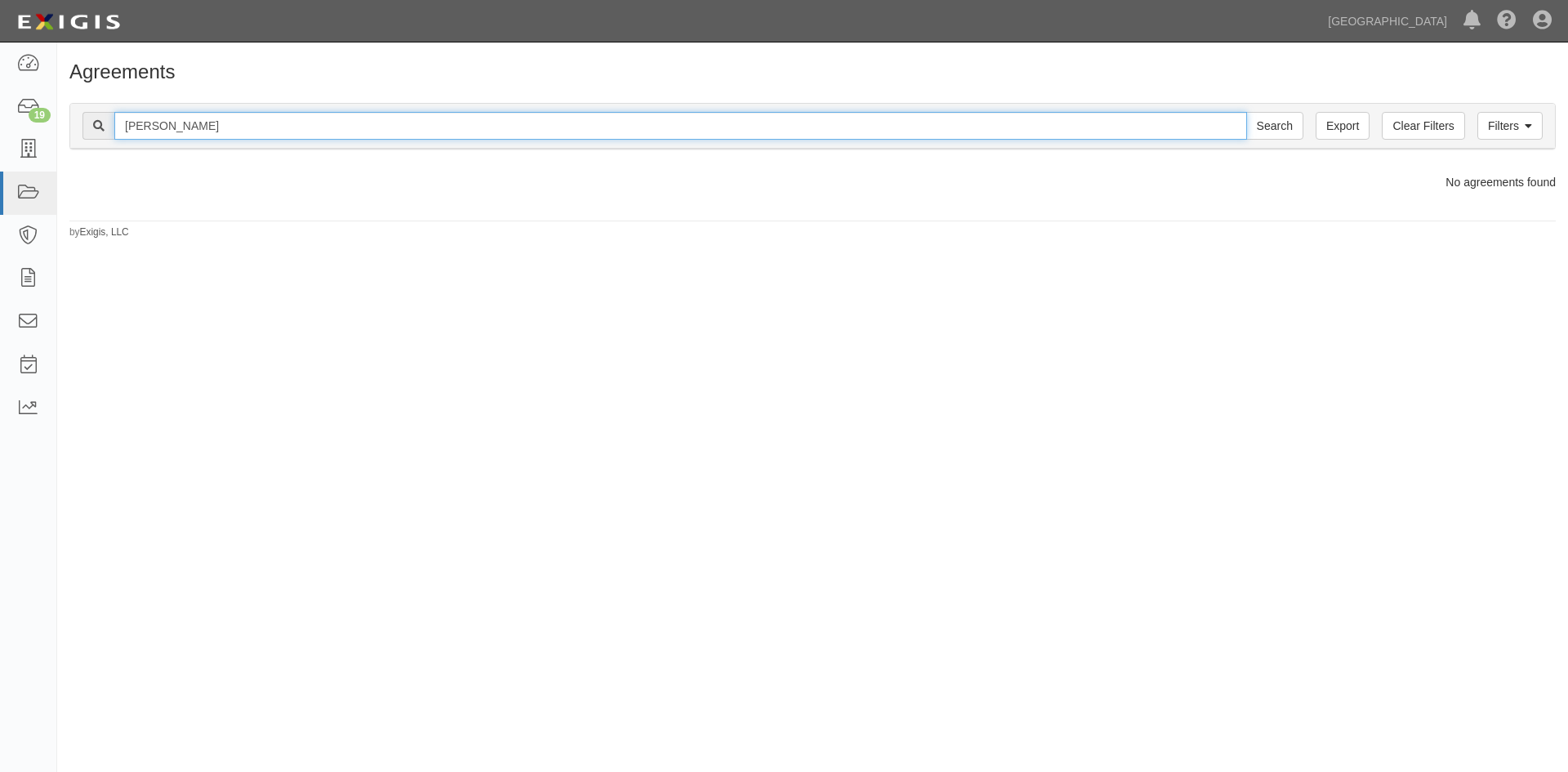
drag, startPoint x: 161, startPoint y: 123, endPoint x: 108, endPoint y: 131, distance: 53.6
click at [108, 131] on div "cleofas garcia Search" at bounding box center [693, 126] width 1221 height 28
type input "david garcia"
click at [1247, 112] on input "Search" at bounding box center [1275, 126] width 57 height 28
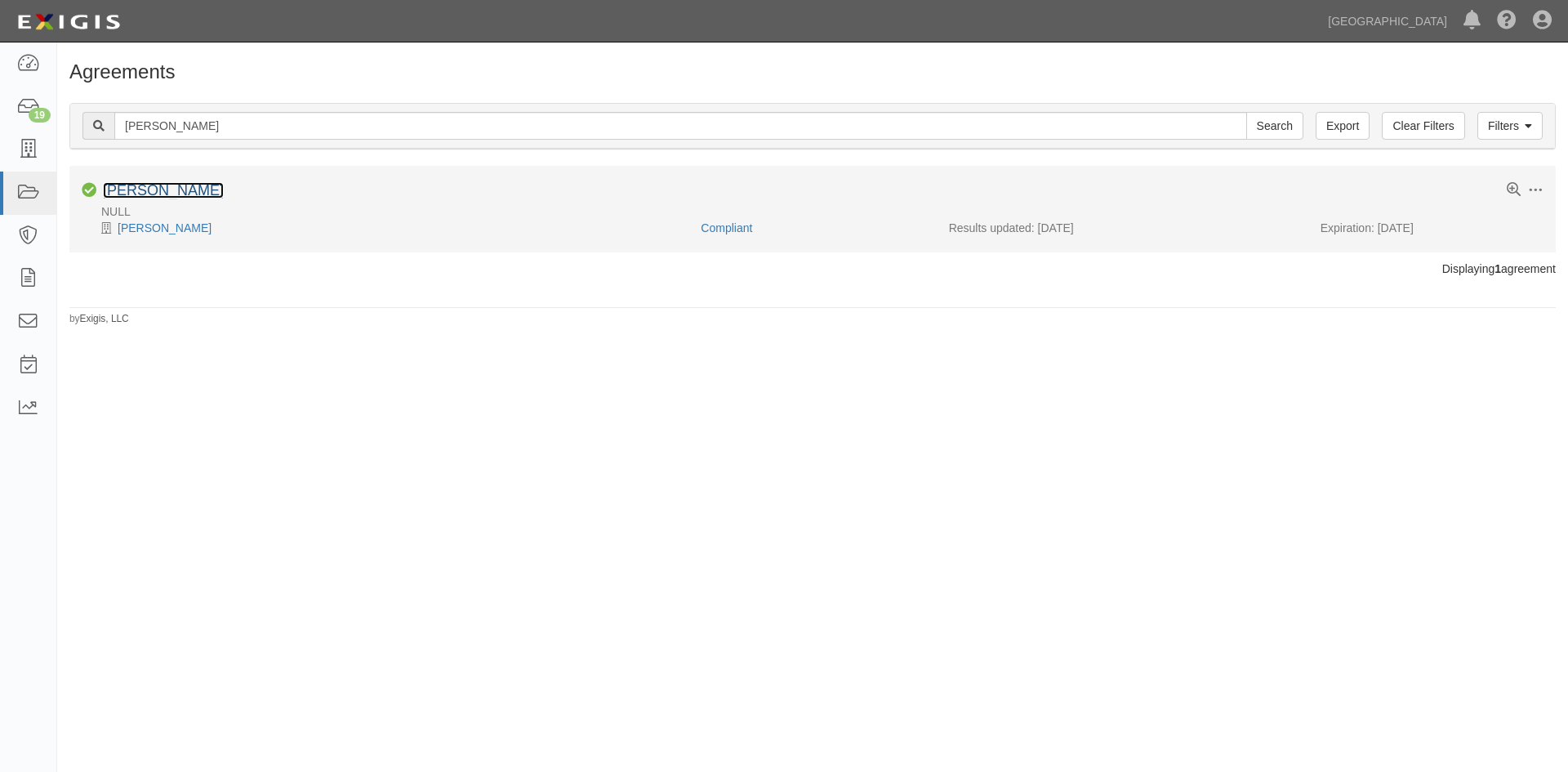
click at [120, 192] on link "[PERSON_NAME]" at bounding box center [164, 191] width 121 height 16
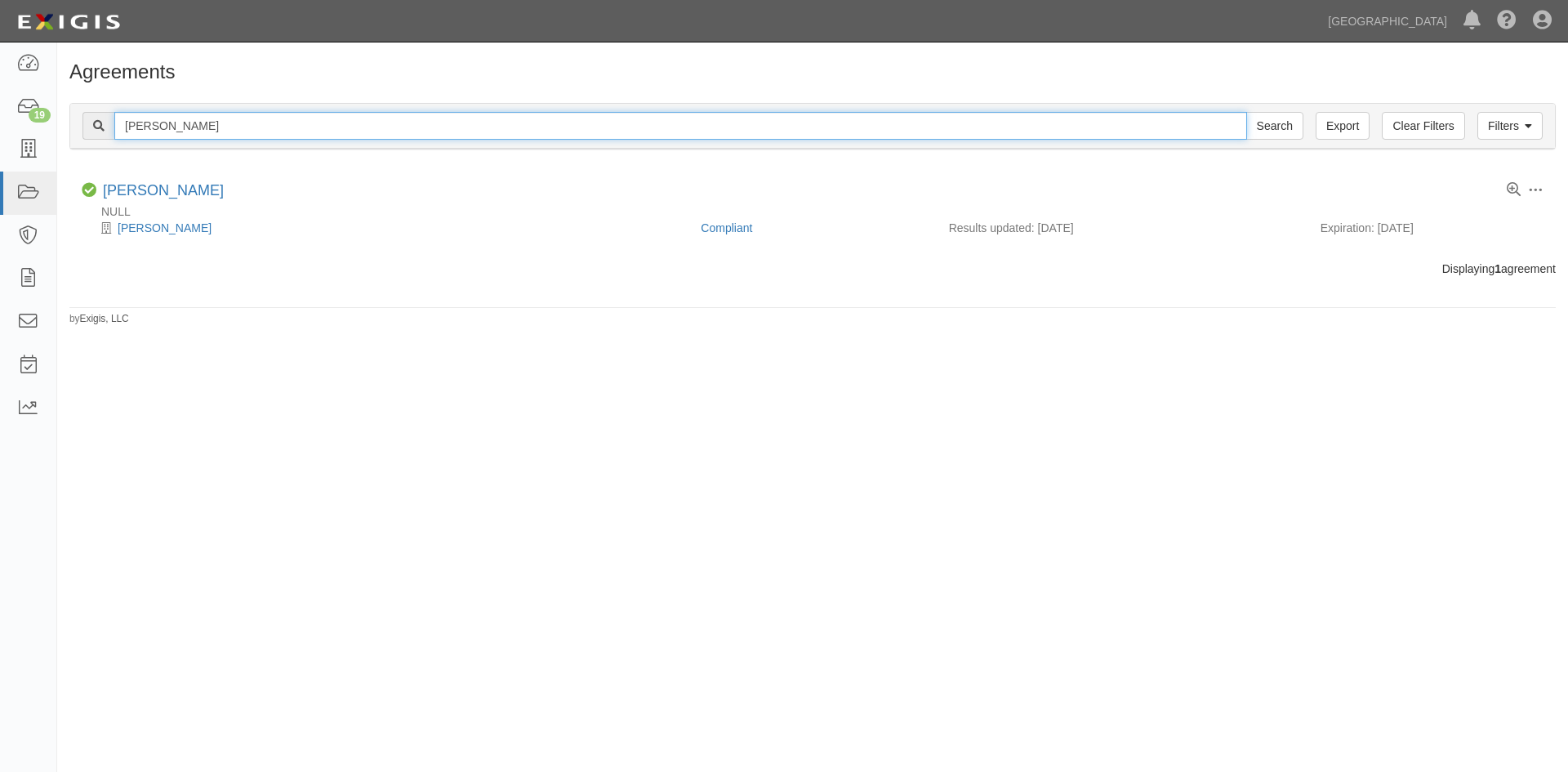
drag, startPoint x: 200, startPoint y: 120, endPoint x: 81, endPoint y: 118, distance: 119.0
click at [81, 118] on div "Filters Clear Filters Export [PERSON_NAME] Search Filters" at bounding box center [812, 126] width 1485 height 45
type input "[PERSON_NAME]"
click at [1247, 112] on input "Search" at bounding box center [1275, 126] width 57 height 28
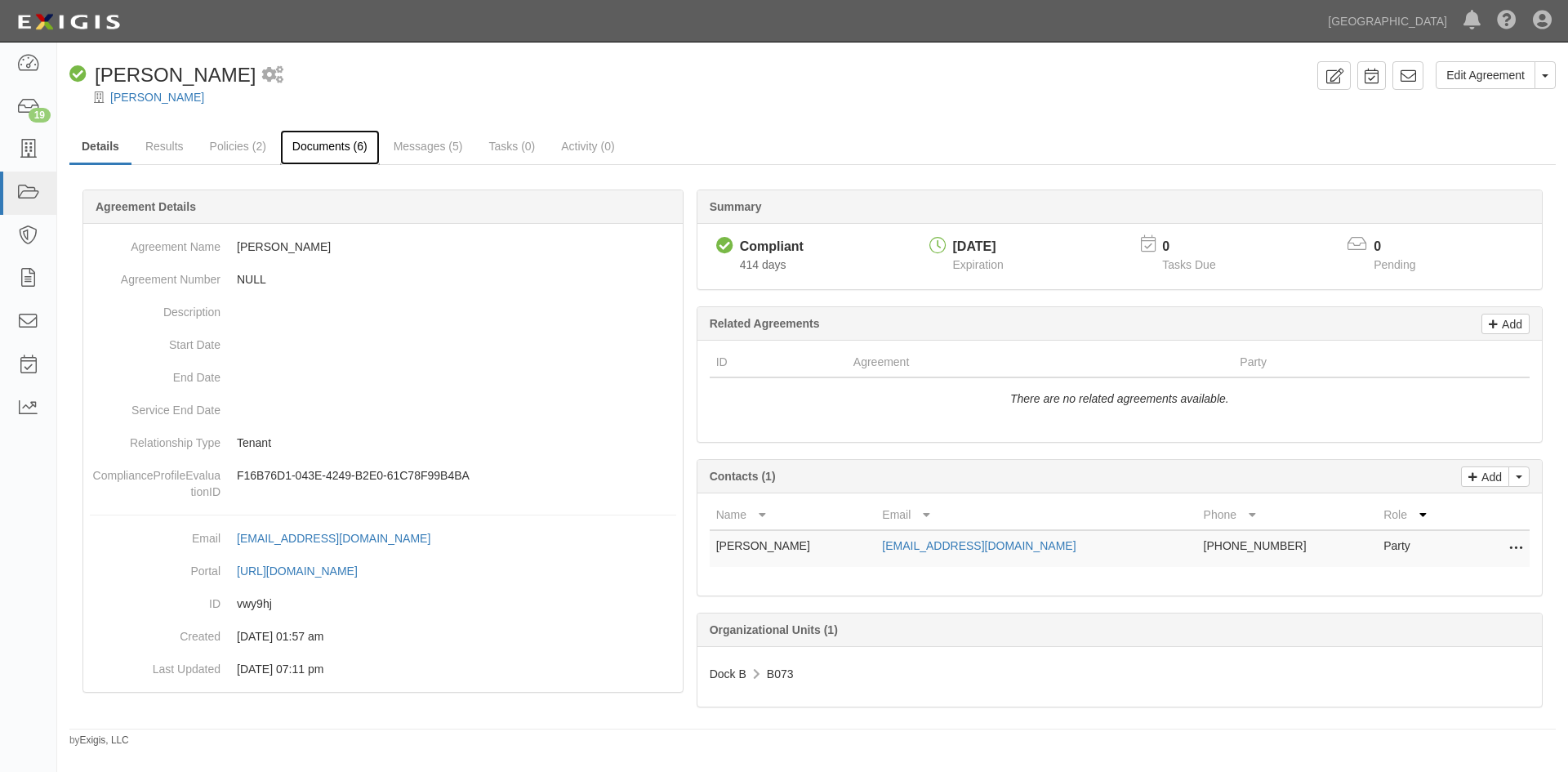
click at [308, 159] on link "Documents (6)" at bounding box center [330, 147] width 100 height 35
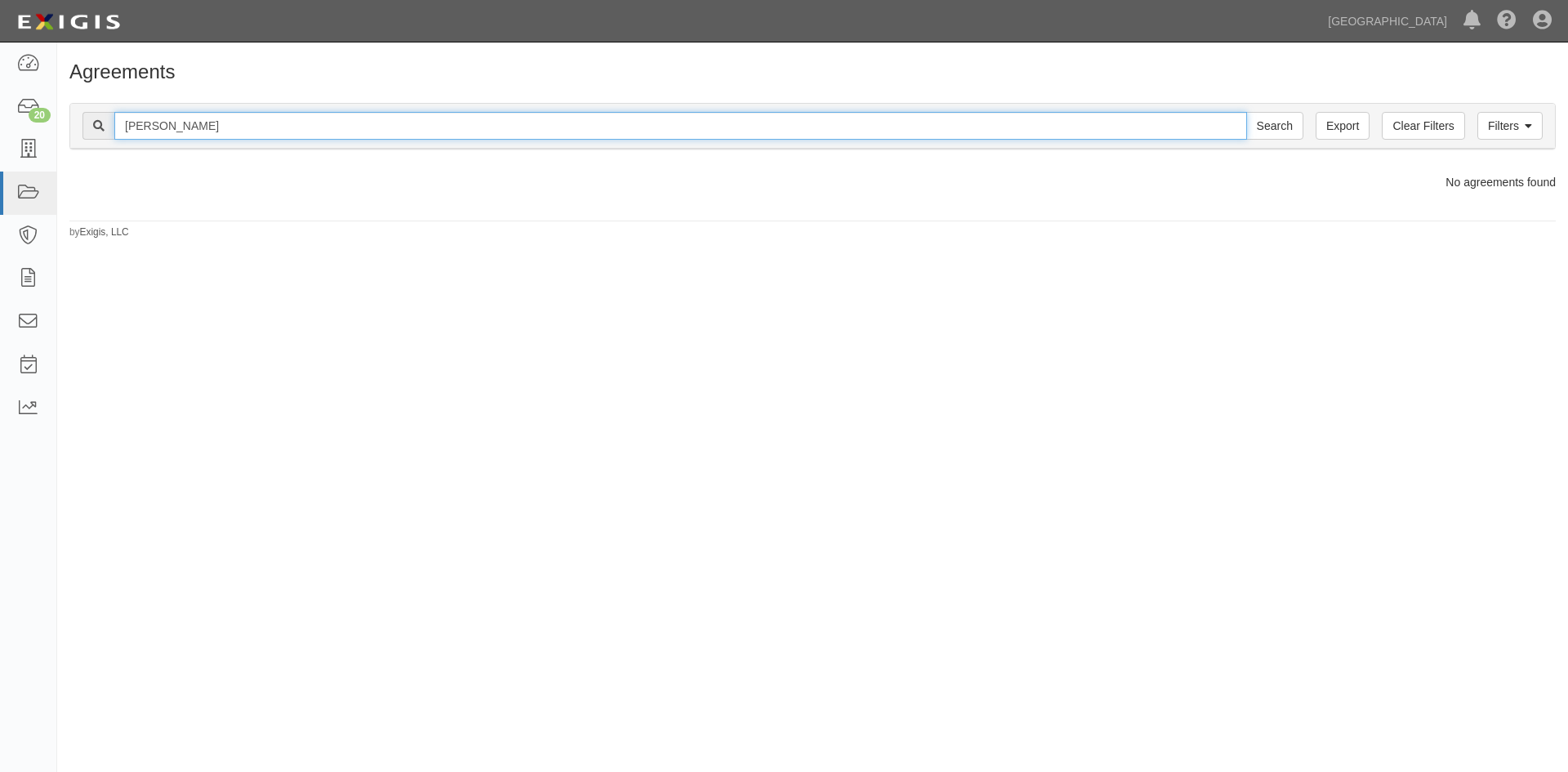
drag, startPoint x: 308, startPoint y: 132, endPoint x: 125, endPoint y: 128, distance: 183.0
click at [125, 128] on input "scott blahnick" at bounding box center [681, 126] width 1133 height 28
type input "testra"
click at [1247, 112] on input "Search" at bounding box center [1275, 126] width 57 height 28
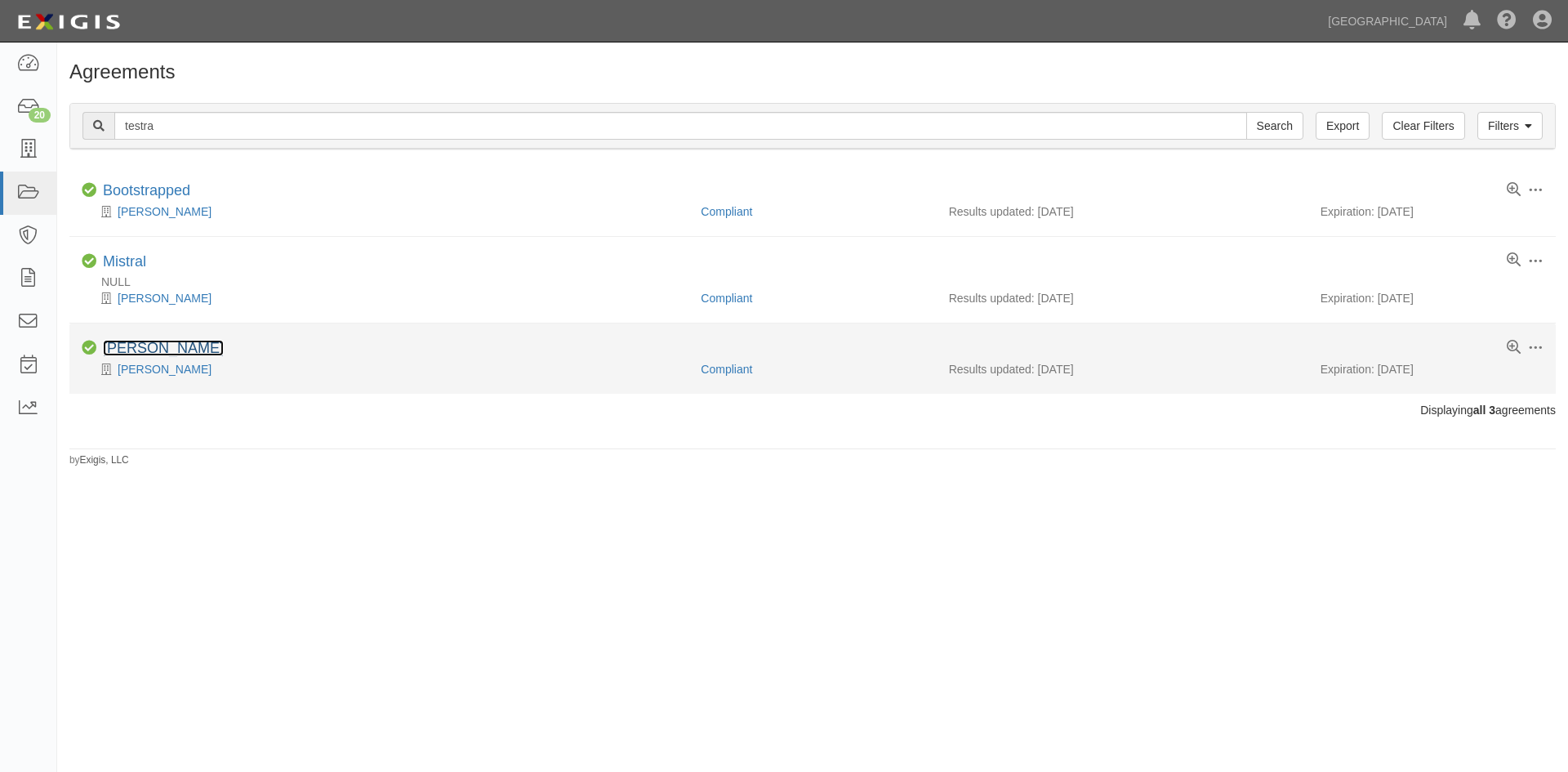
click at [121, 343] on link "JoJo" at bounding box center [164, 348] width 121 height 16
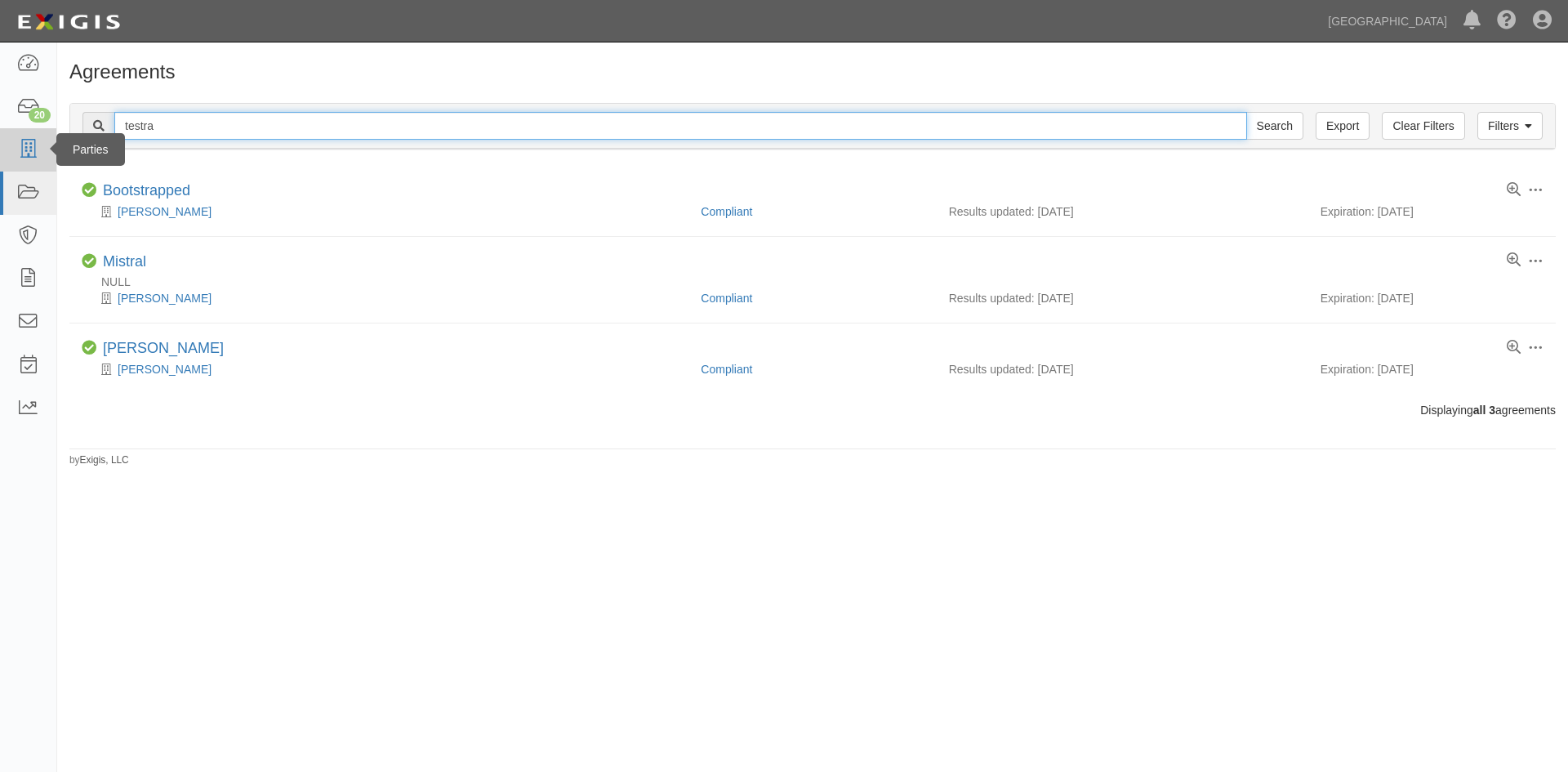
drag, startPoint x: 204, startPoint y: 123, endPoint x: 37, endPoint y: 134, distance: 167.4
click at [37, 134] on body "Toggle navigation Dashboard 20 Inbox Parties Agreements Coverages Documents Mes…" at bounding box center [784, 372] width 1568 height 744
type input "hansell"
click at [1247, 112] on input "Search" at bounding box center [1275, 126] width 57 height 28
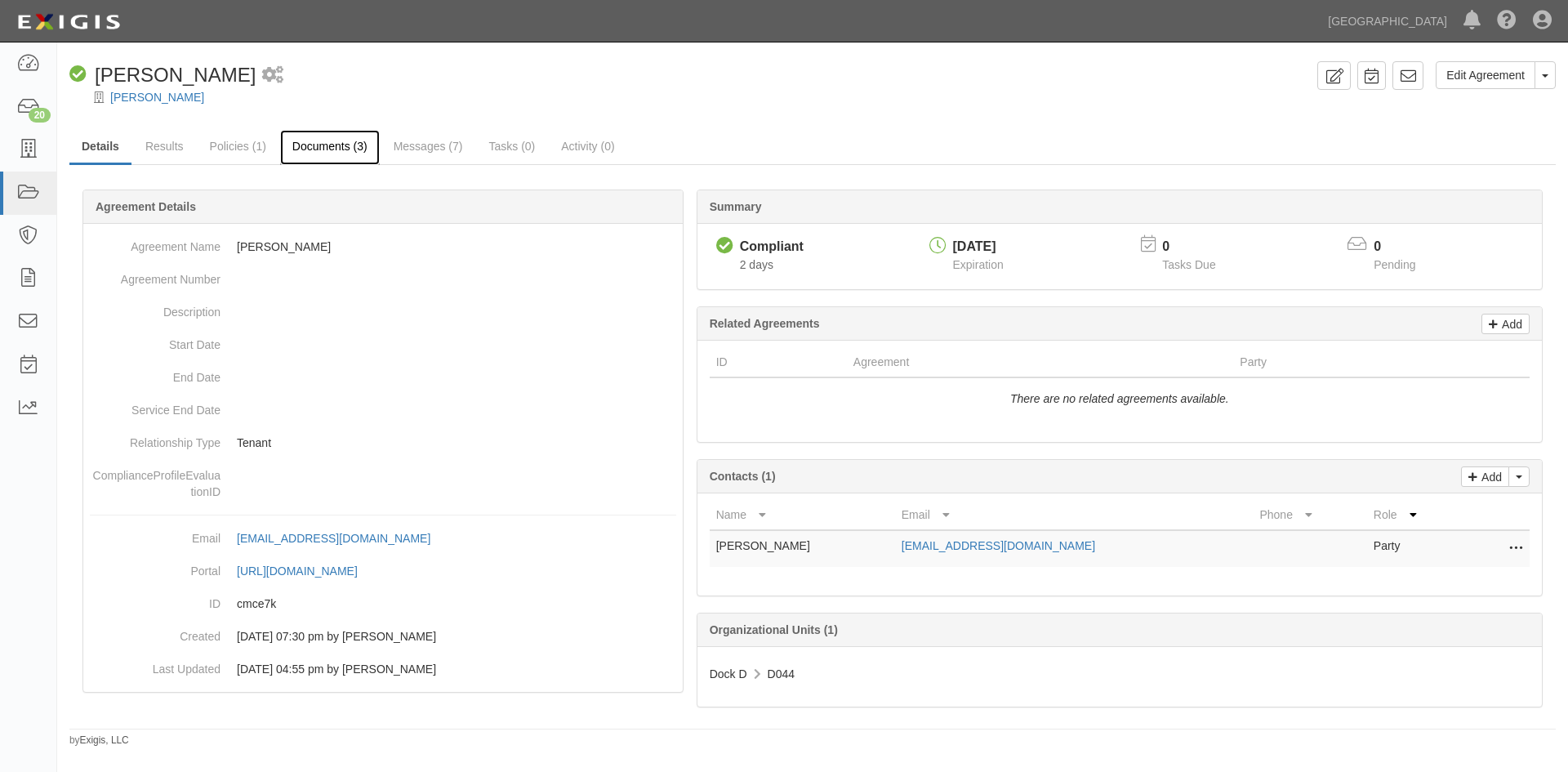
click at [312, 144] on link "Documents (3)" at bounding box center [330, 147] width 100 height 35
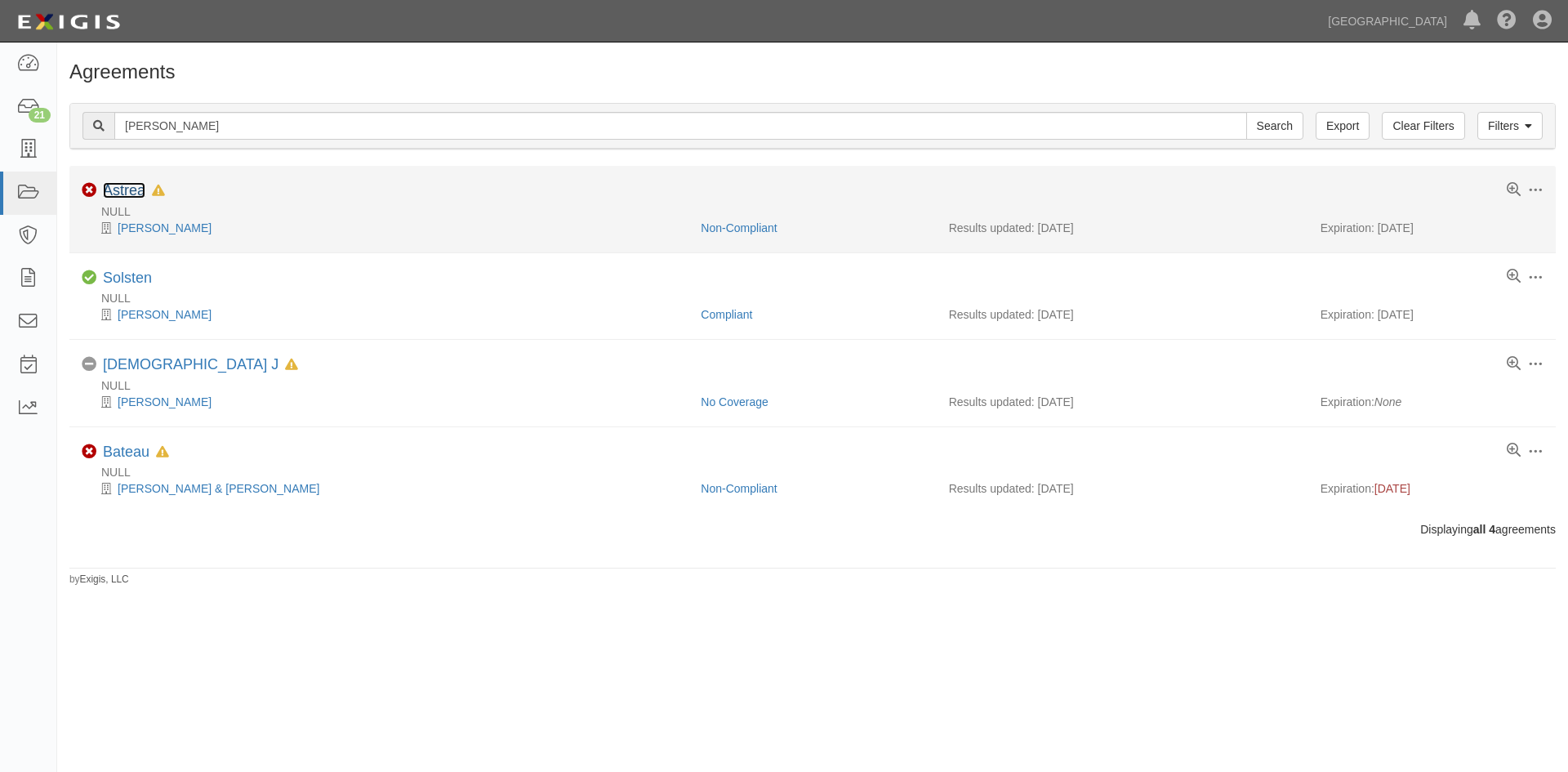
click at [120, 188] on link "Astrea" at bounding box center [124, 191] width 43 height 16
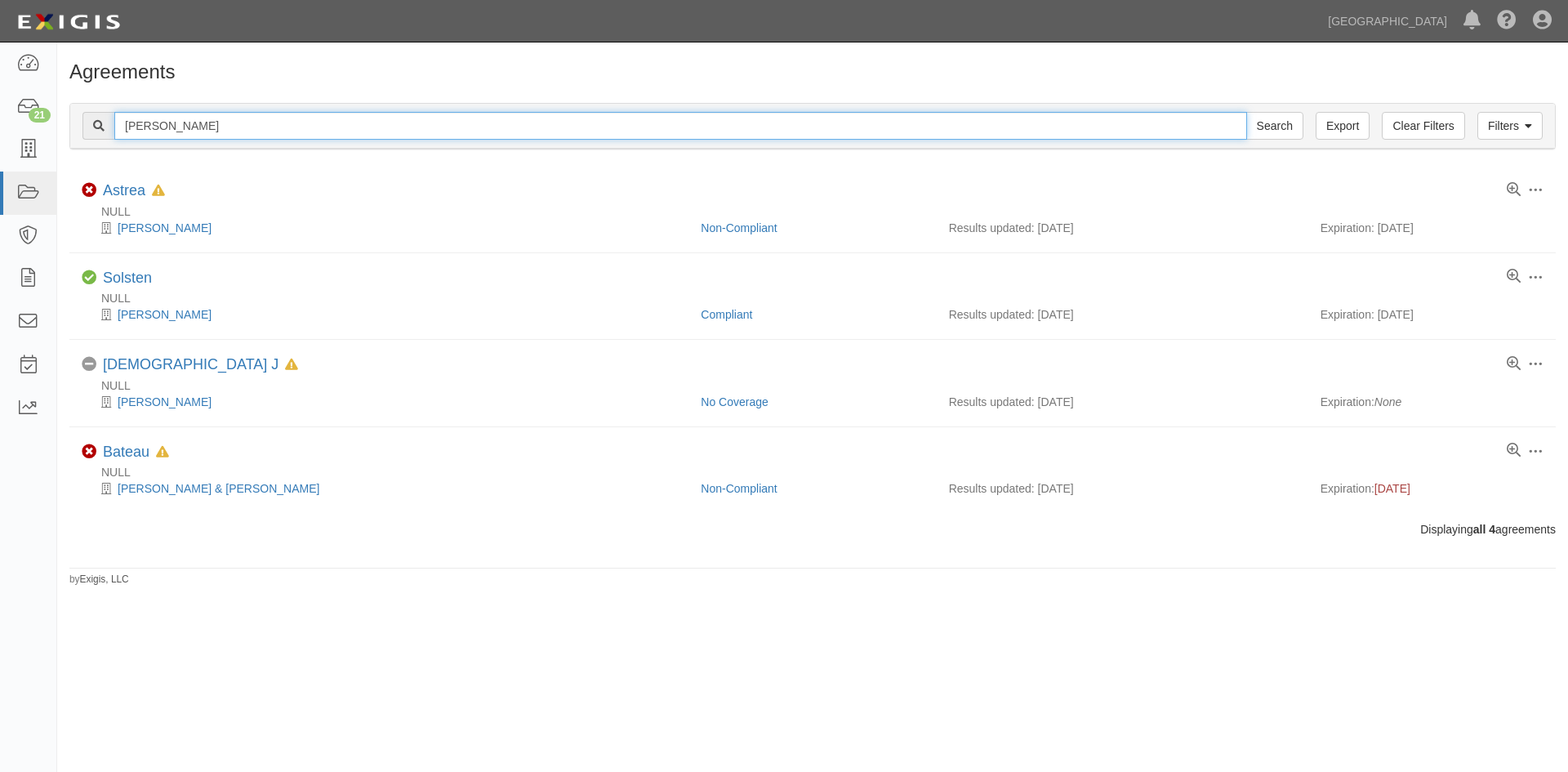
drag, startPoint x: 179, startPoint y: 125, endPoint x: 101, endPoint y: 135, distance: 78.6
click at [101, 135] on div "hansell Search" at bounding box center [693, 126] width 1221 height 28
type input "david trollope"
click at [1247, 112] on input "Search" at bounding box center [1275, 126] width 57 height 28
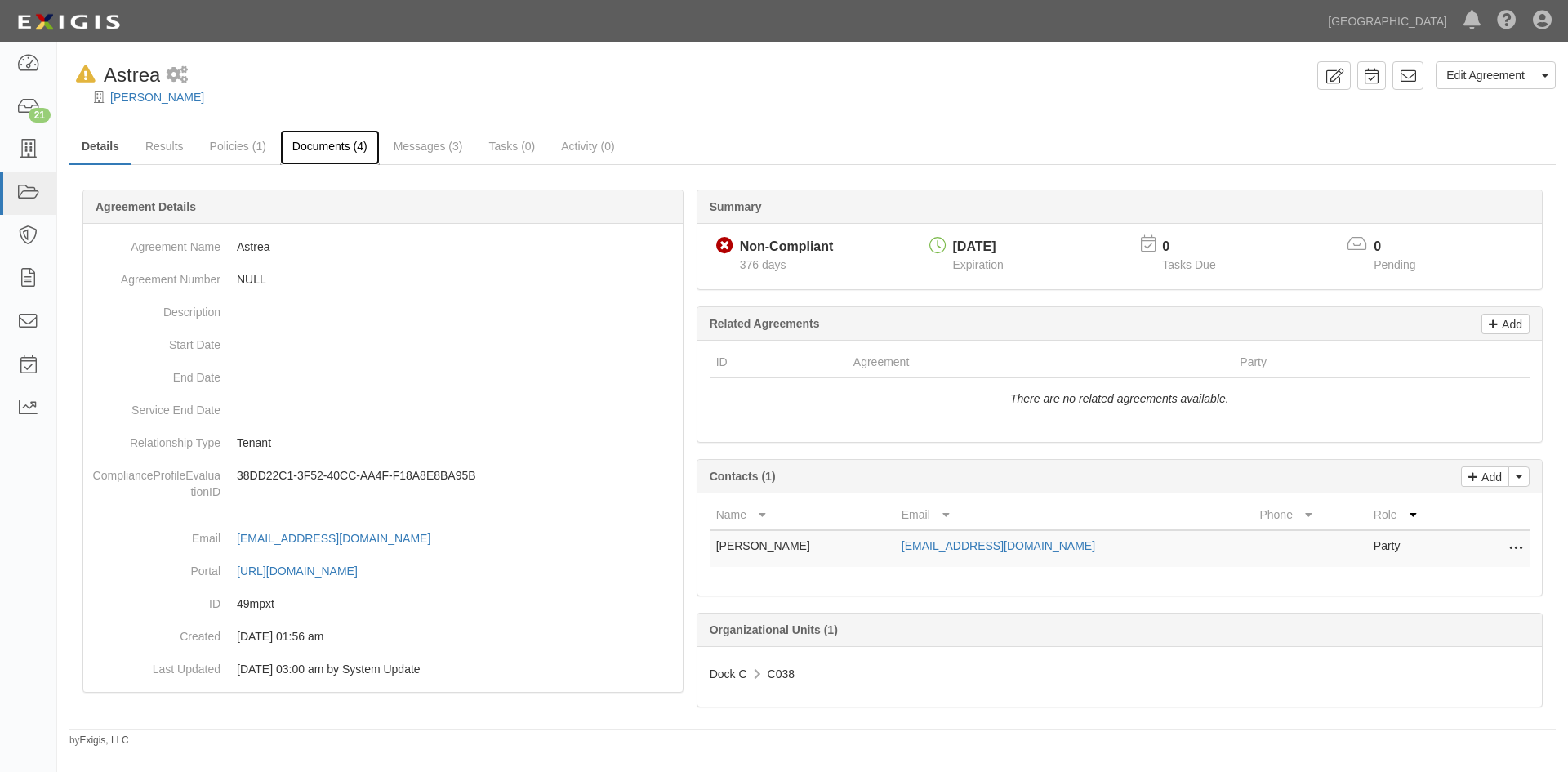
click at [362, 158] on link "Documents (4)" at bounding box center [330, 147] width 100 height 35
click at [309, 146] on link "Documents (4)" at bounding box center [330, 147] width 100 height 35
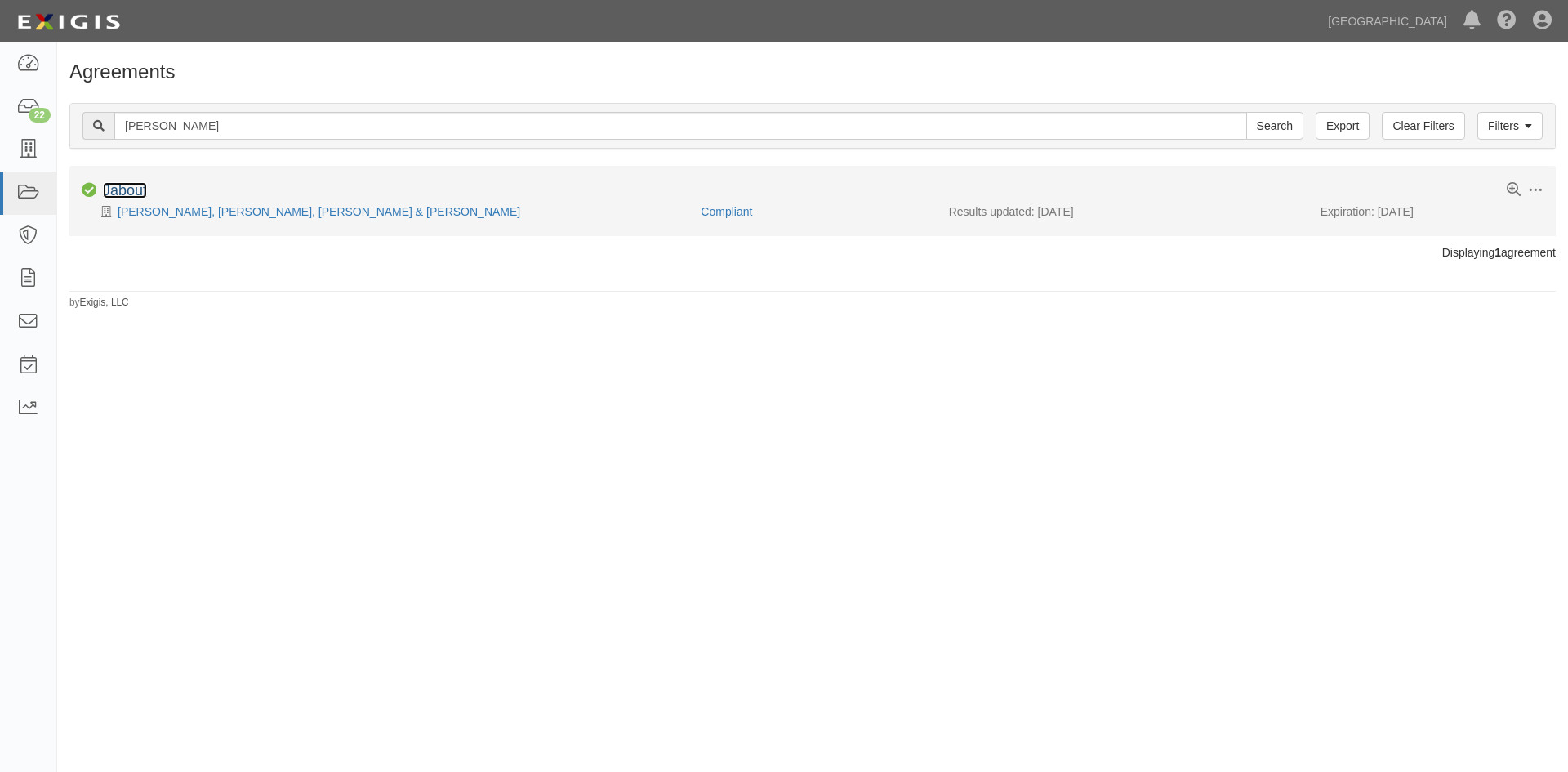
click at [133, 193] on link "Jabouf" at bounding box center [125, 191] width 44 height 16
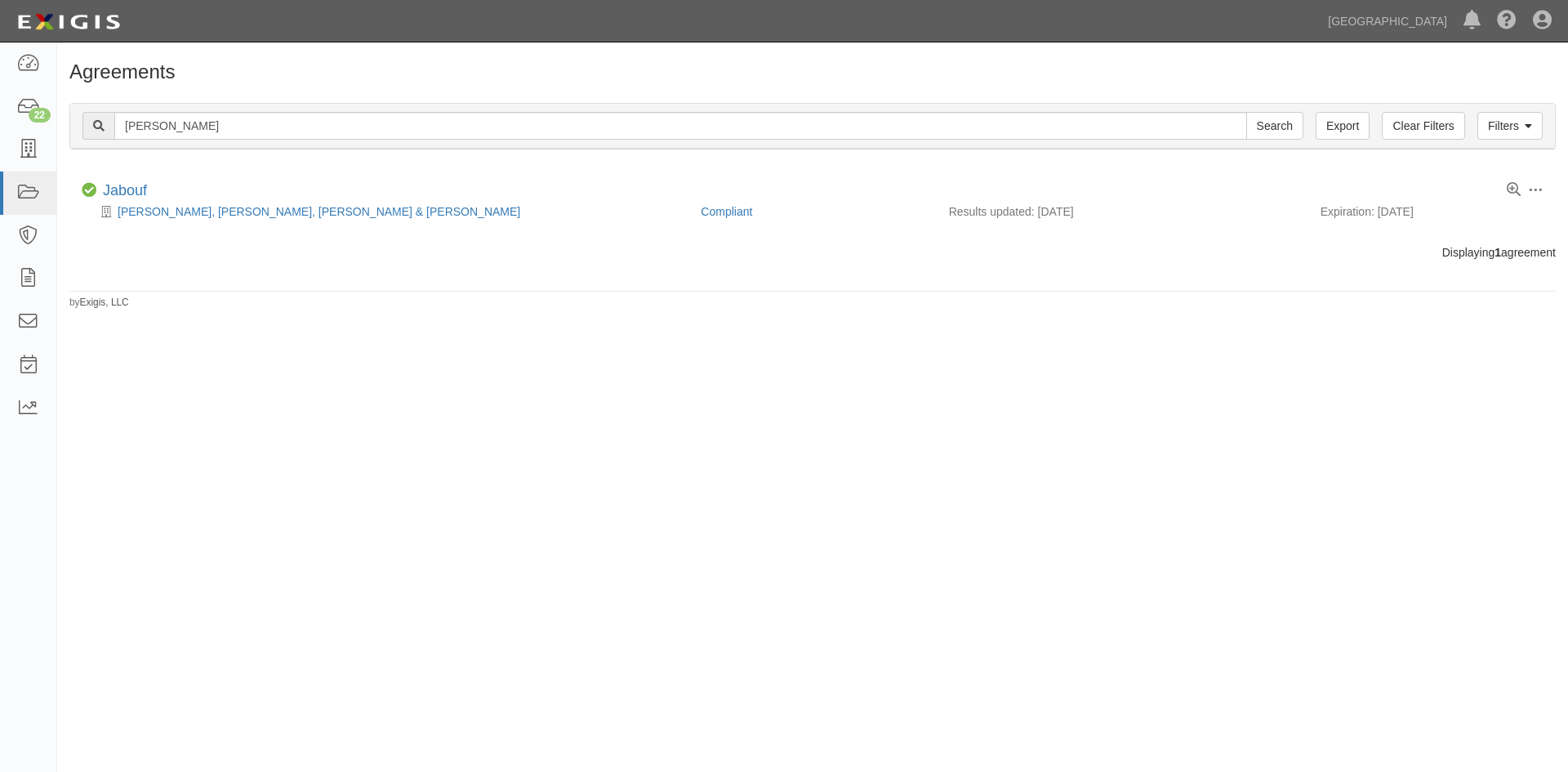
drag, startPoint x: 340, startPoint y: 142, endPoint x: 154, endPoint y: 137, distance: 186.1
click at [154, 137] on div "Filters Clear Filters Export [PERSON_NAME] Search Filters" at bounding box center [812, 126] width 1485 height 45
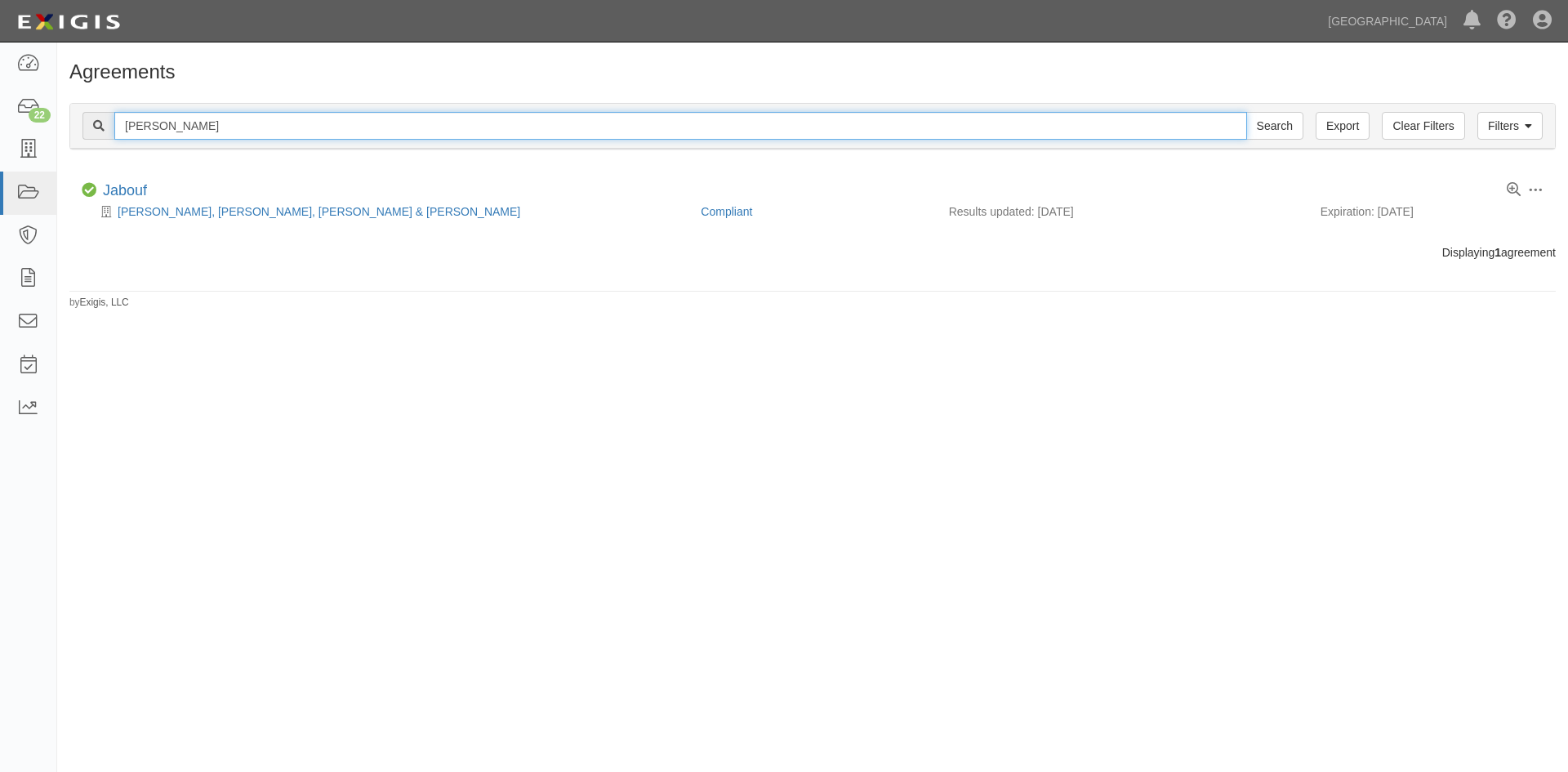
drag, startPoint x: 160, startPoint y: 137, endPoint x: 79, endPoint y: 149, distance: 81.9
click at [79, 149] on div "Filters Clear Filters Export [PERSON_NAME] Search Filters" at bounding box center [812, 126] width 1485 height 45
type input "[PERSON_NAME]"
click at [1247, 112] on input "Search" at bounding box center [1275, 126] width 57 height 28
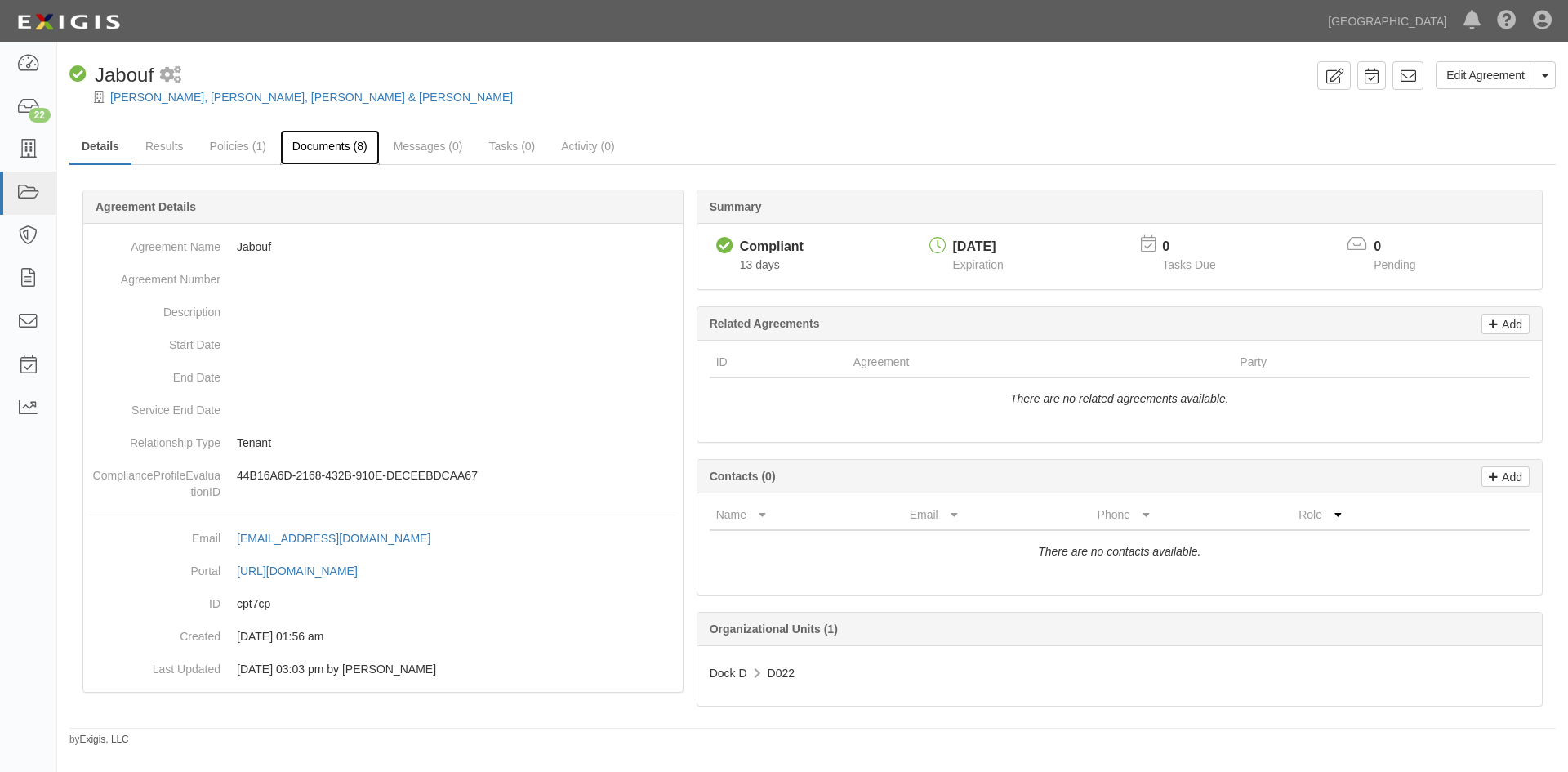
click at [317, 146] on link "Documents (8)" at bounding box center [330, 147] width 100 height 35
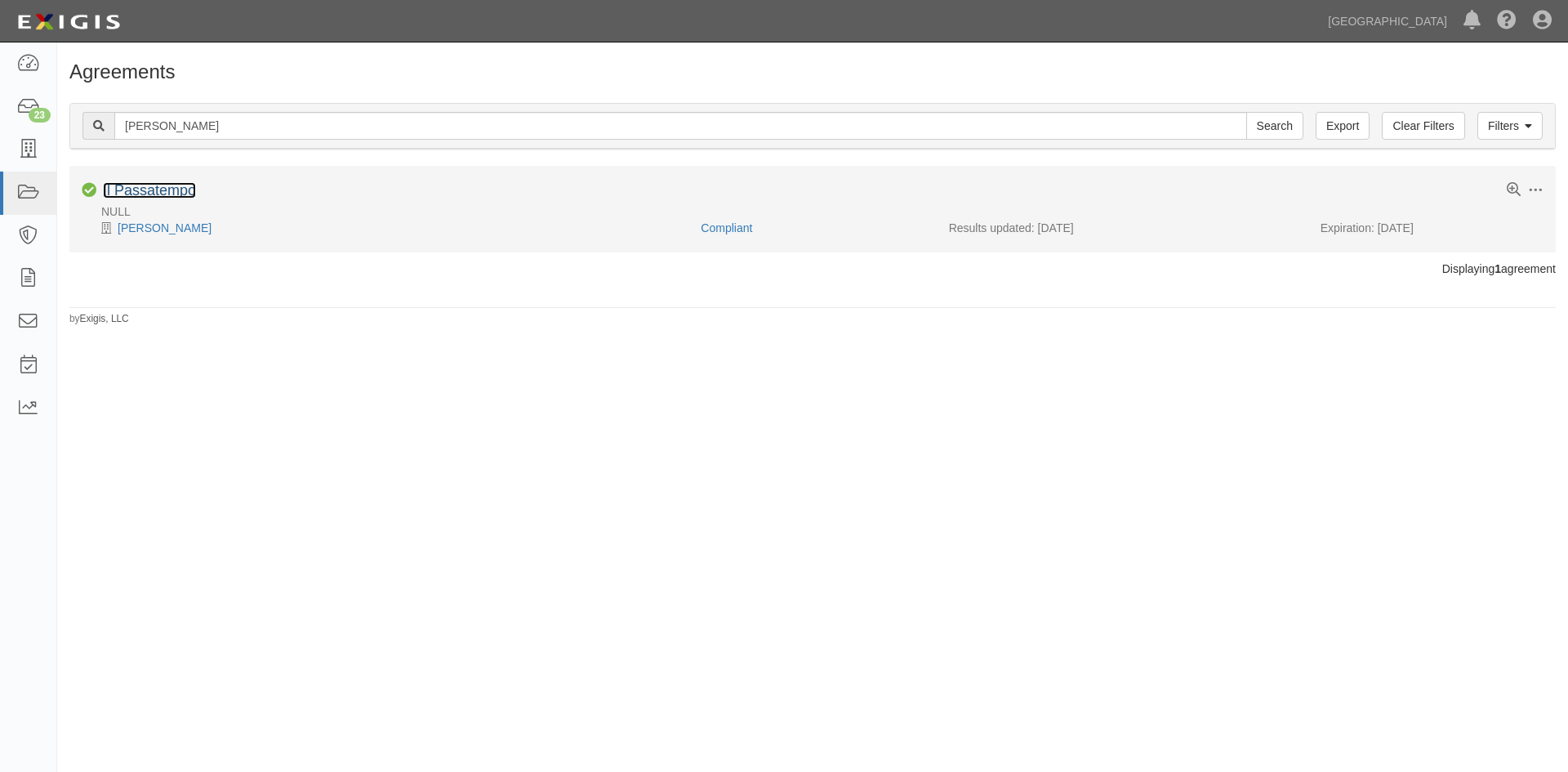
click at [164, 195] on link "Il Passatempo" at bounding box center [150, 191] width 93 height 16
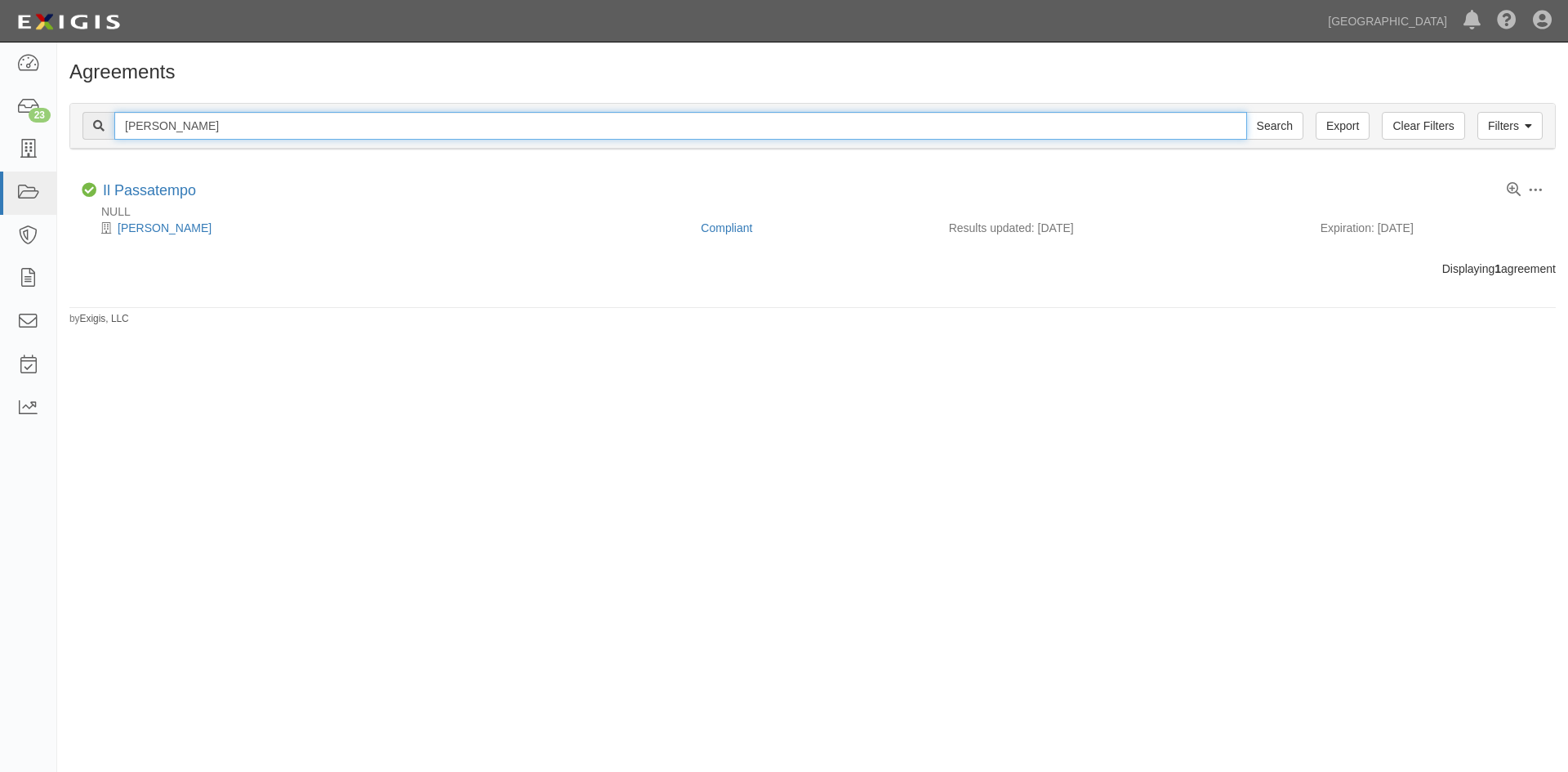
drag, startPoint x: 313, startPoint y: 136, endPoint x: 112, endPoint y: 155, distance: 201.9
click at [112, 155] on div "Filters Clear Filters Export charles mcconnell Search Filters Compliance Status…" at bounding box center [812, 128] width 1511 height 75
type input "joseph foraker"
click at [1247, 112] on input "Search" at bounding box center [1275, 126] width 57 height 28
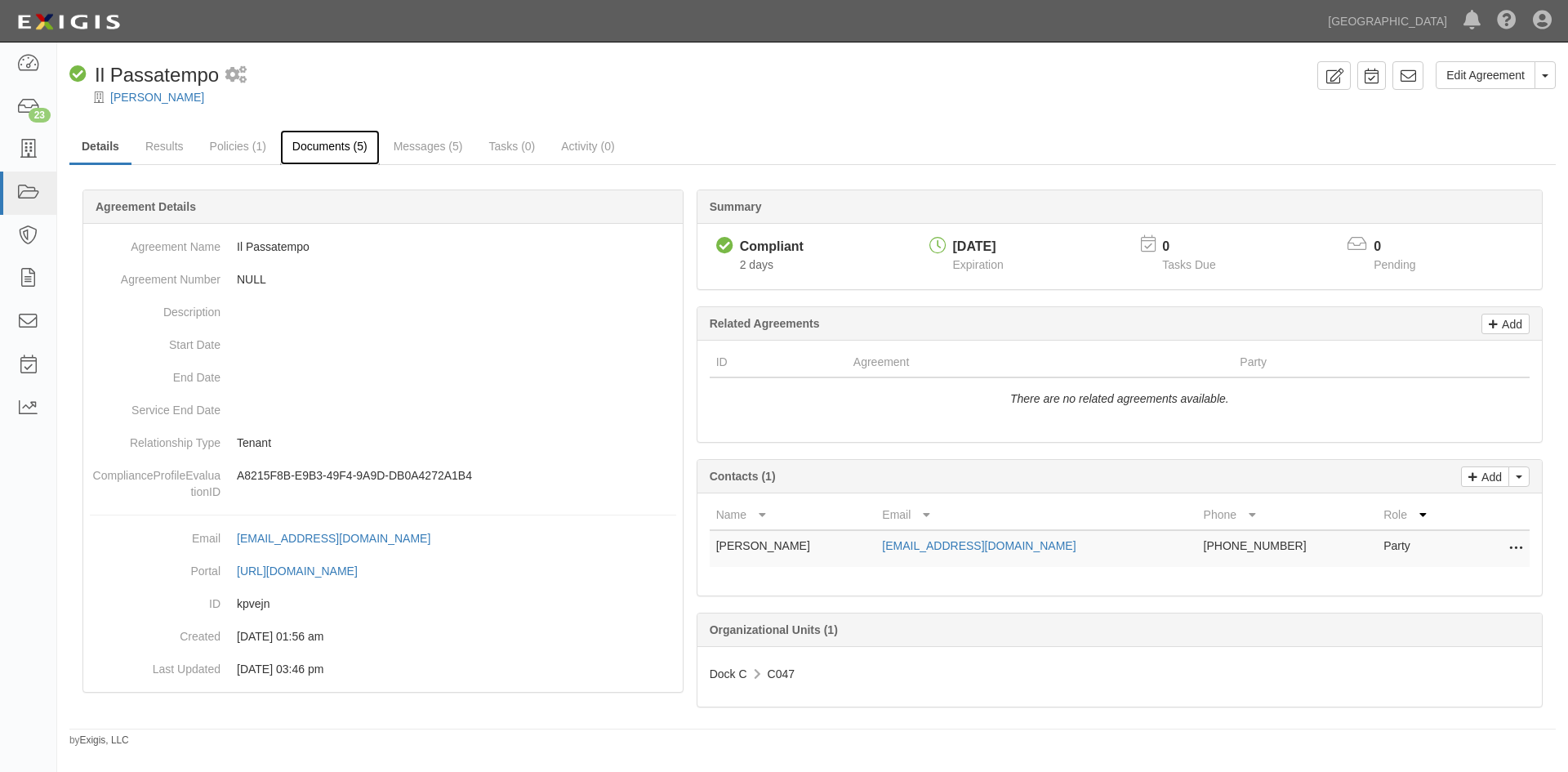
click at [348, 148] on link "Documents (5)" at bounding box center [330, 147] width 100 height 35
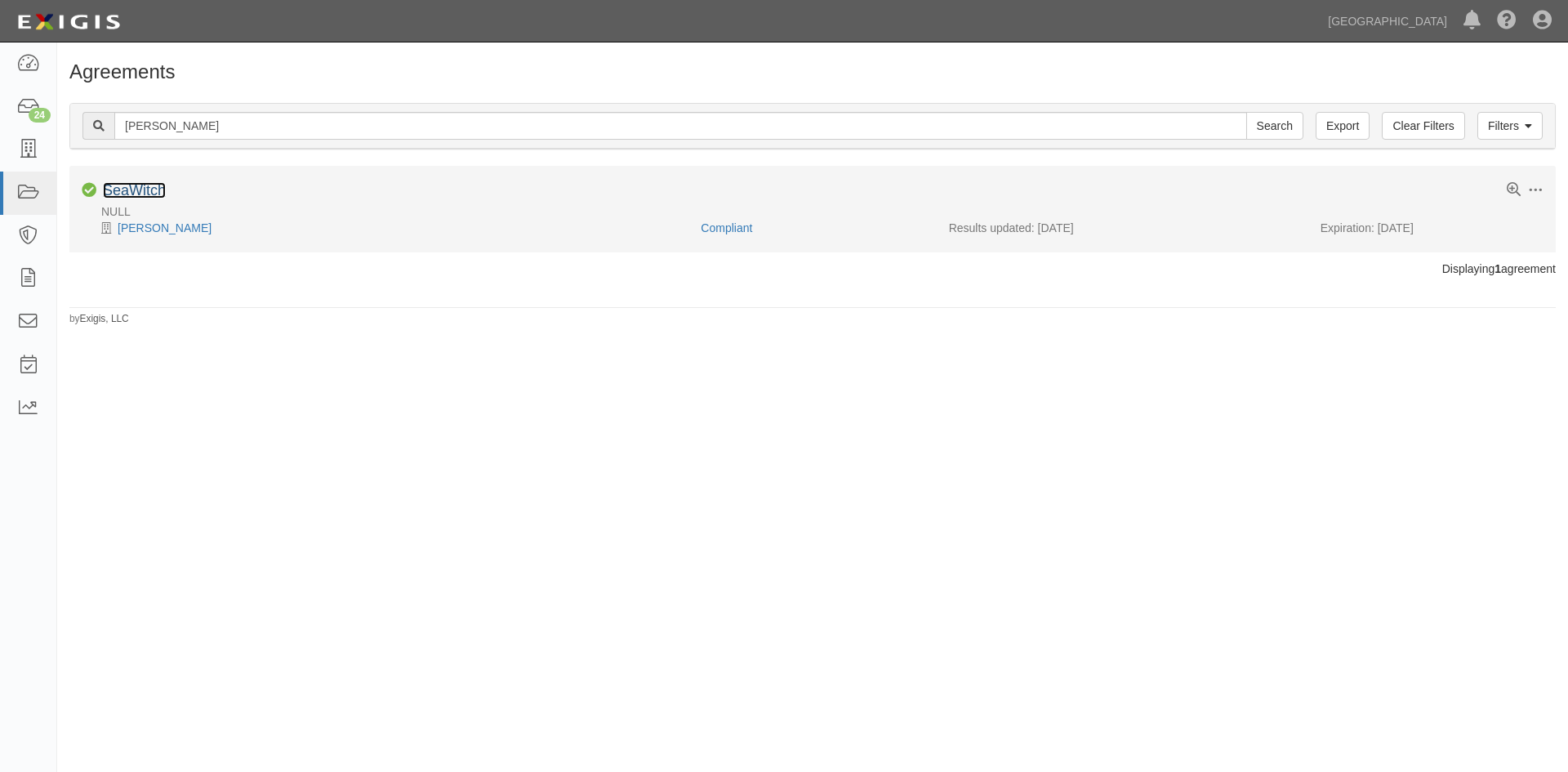
click at [141, 185] on link "SeaWitch" at bounding box center [134, 191] width 63 height 16
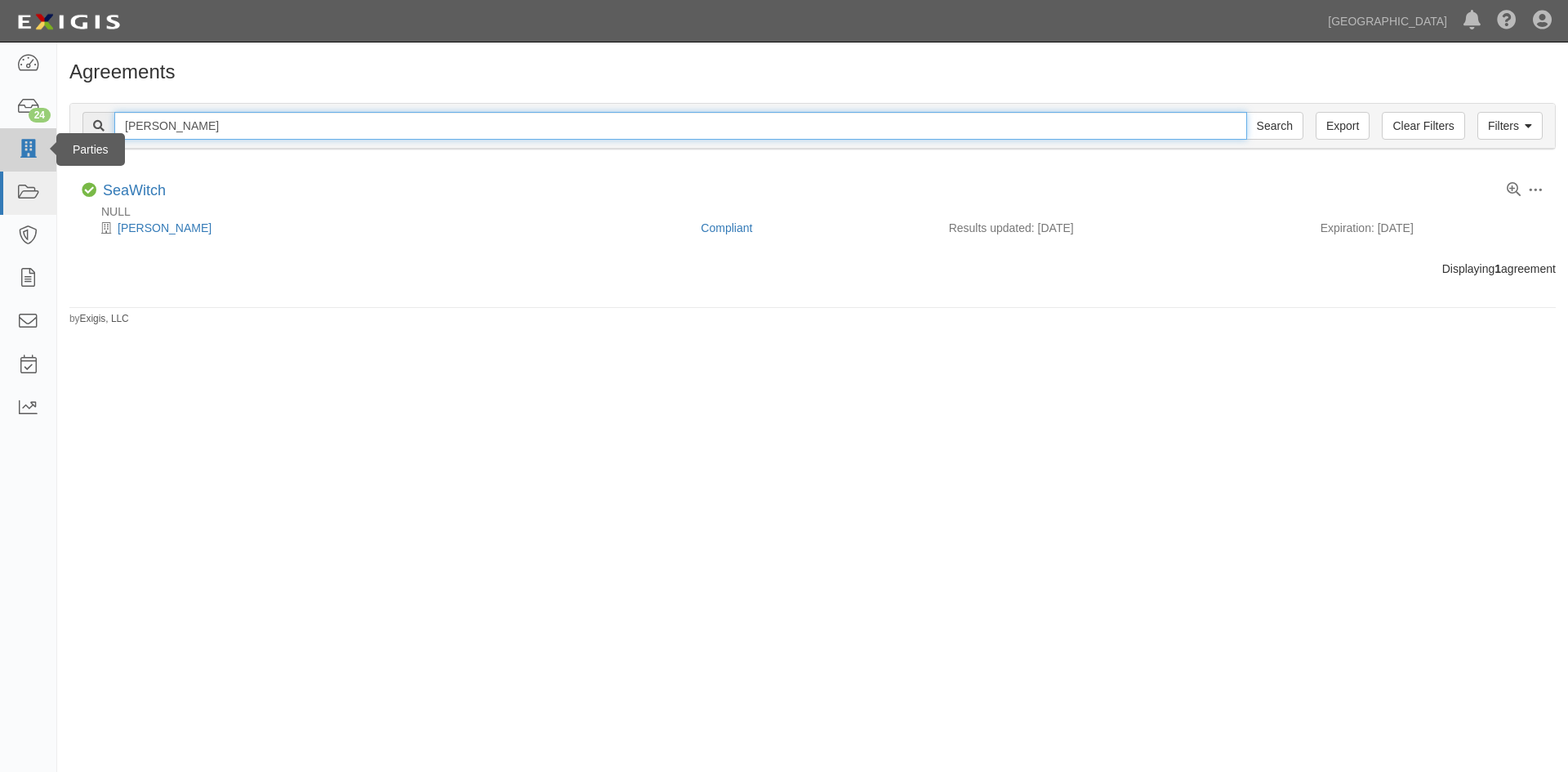
drag, startPoint x: 216, startPoint y: 135, endPoint x: 49, endPoint y: 137, distance: 167.0
click at [49, 137] on body "Toggle navigation Dashboard 24 Inbox Parties Agreements Coverages Documents Mes…" at bounding box center [784, 372] width 1568 height 744
type input "keefe"
click at [1247, 112] on input "Search" at bounding box center [1275, 126] width 57 height 28
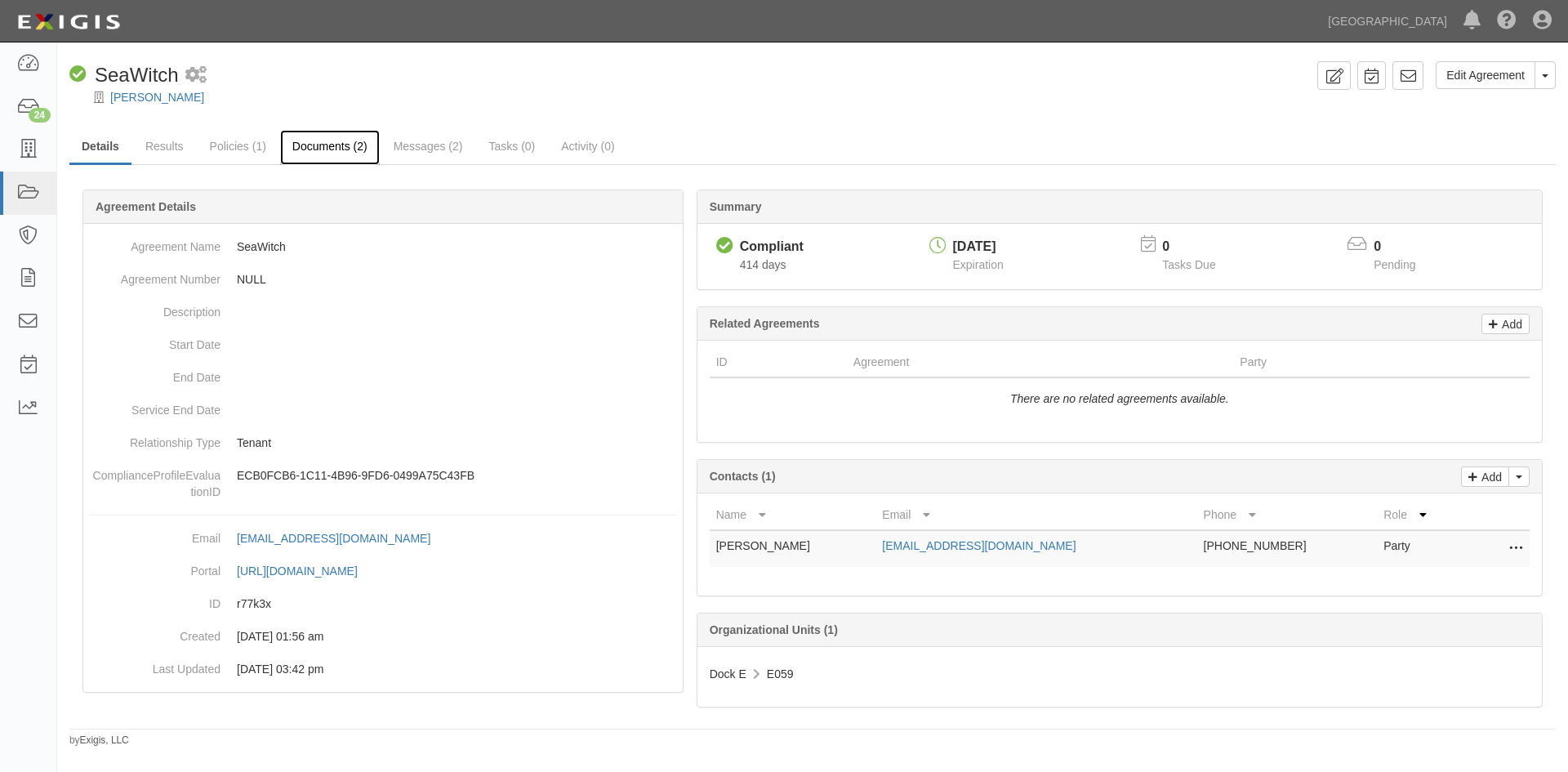
click at [336, 148] on link "Documents (2)" at bounding box center [330, 147] width 100 height 35
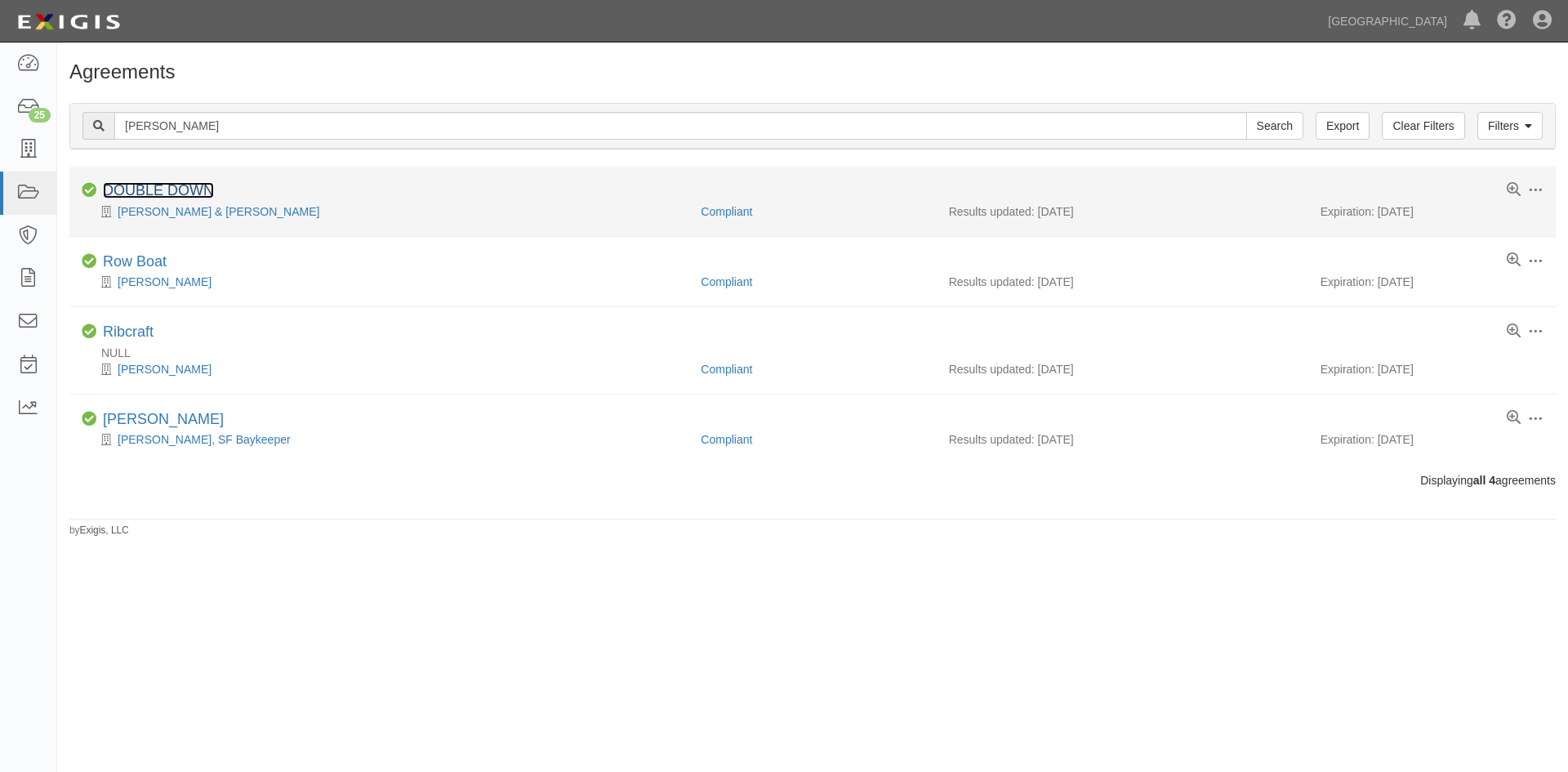
click at [182, 193] on link "DOUBLE DOWN" at bounding box center [159, 191] width 111 height 16
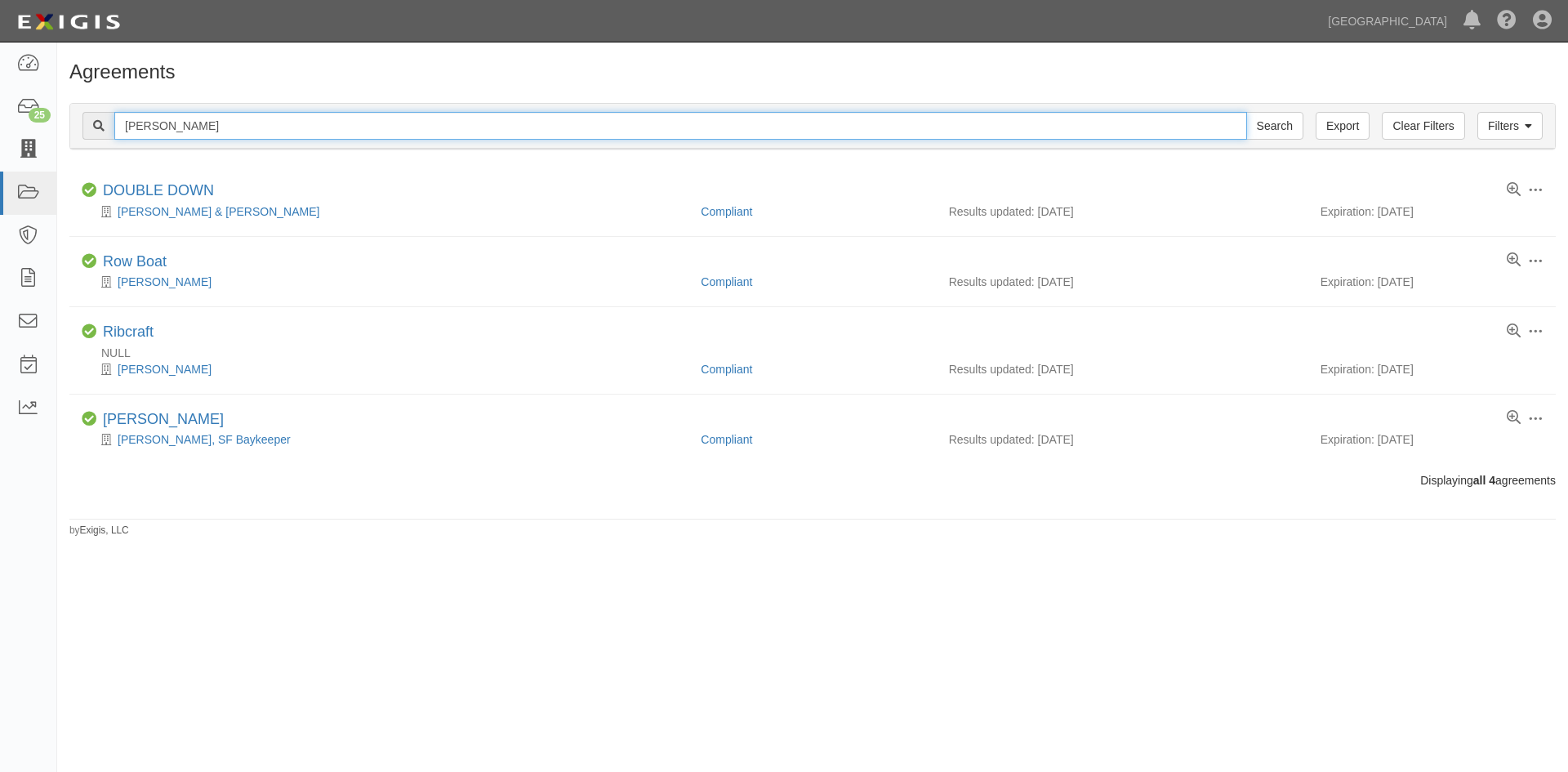
drag, startPoint x: 182, startPoint y: 122, endPoint x: -3, endPoint y: 134, distance: 185.4
click at [0, 134] on html "Toggle navigation Dashboard 25 Inbox Parties Agreements Coverages Documents Mes…" at bounding box center [784, 372] width 1568 height 744
type input "nelson"
click at [1247, 112] on input "Search" at bounding box center [1275, 126] width 57 height 28
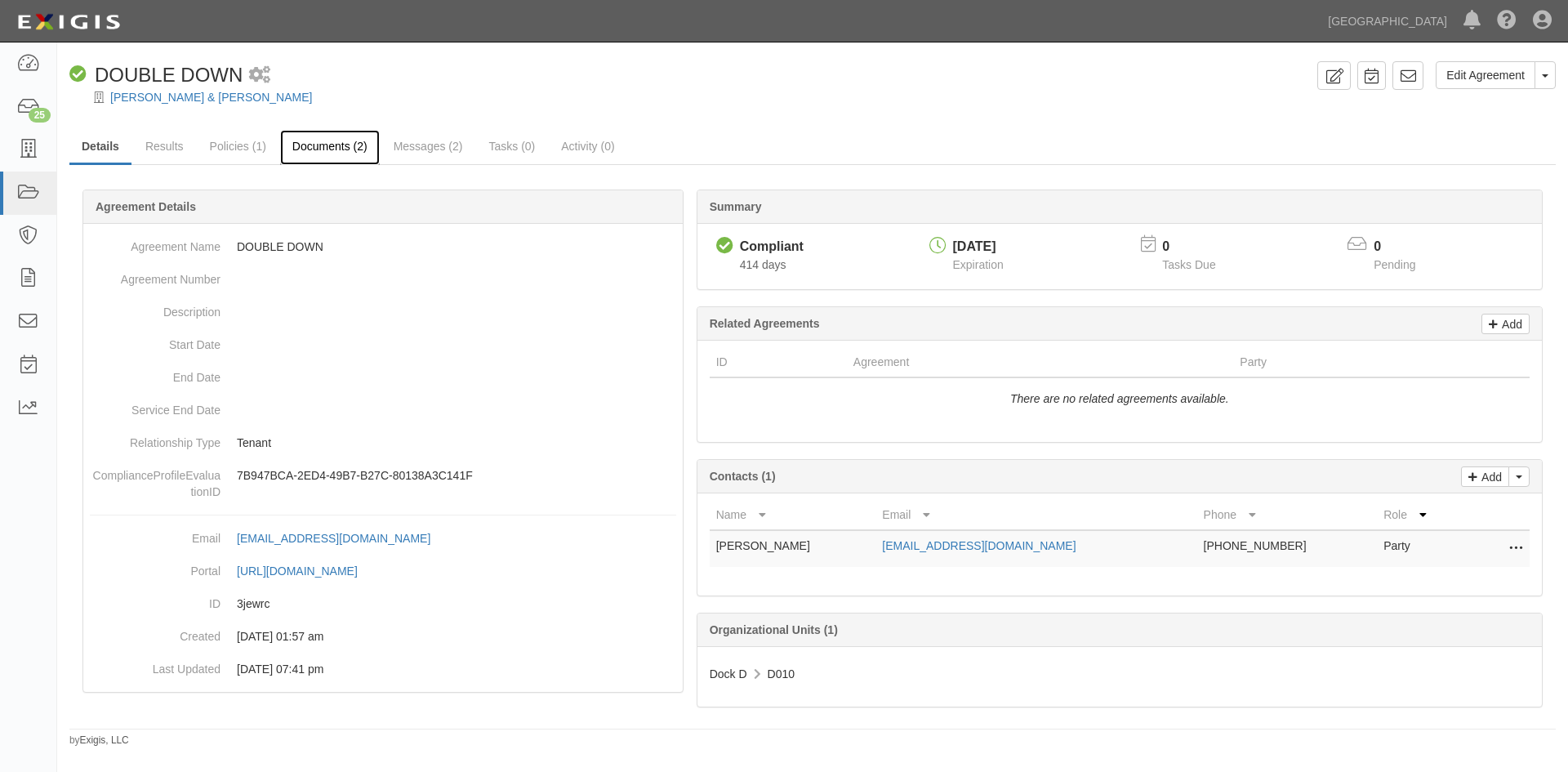
click at [313, 146] on link "Documents (2)" at bounding box center [330, 147] width 100 height 35
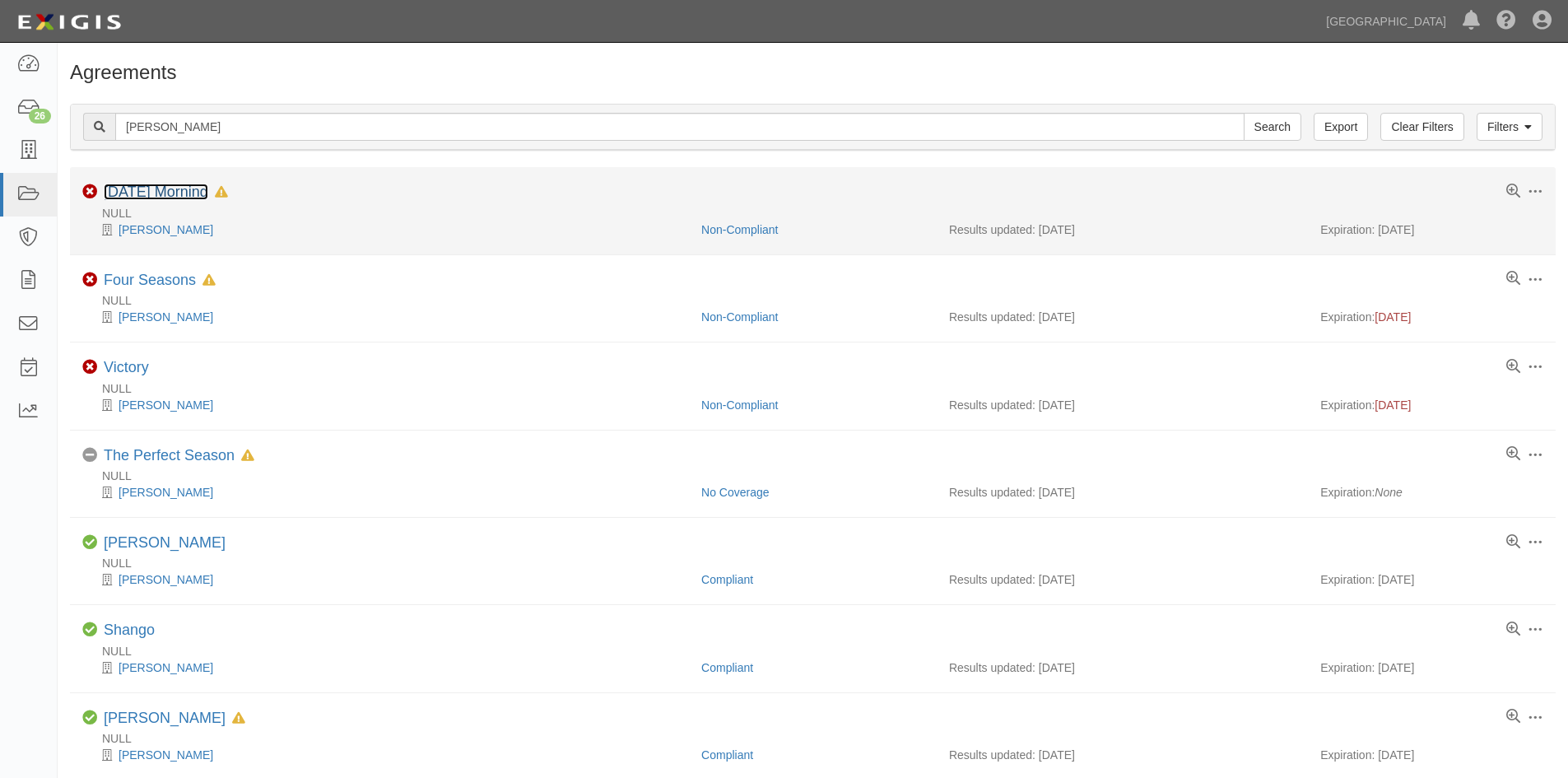
click at [191, 199] on link "[DATE] Morning" at bounding box center [156, 192] width 105 height 16
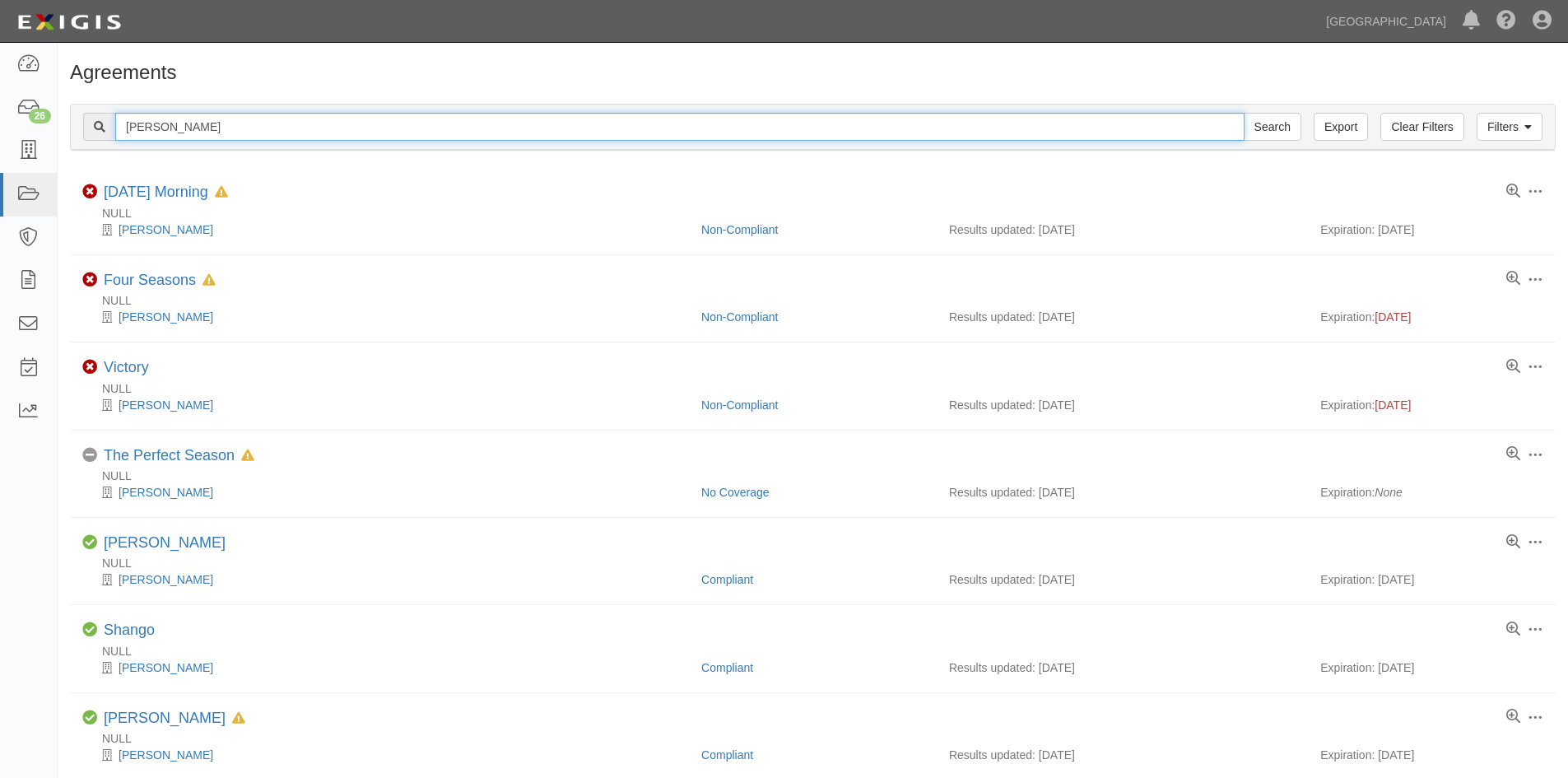
drag, startPoint x: 177, startPoint y: 134, endPoint x: 63, endPoint y: 143, distance: 114.4
click at [63, 143] on div "Filters Clear Filters Export nelson Search Filters Compliance Status Compliant …" at bounding box center [813, 129] width 1510 height 76
type input "rowe"
click at [1244, 113] on input "Search" at bounding box center [1273, 127] width 58 height 28
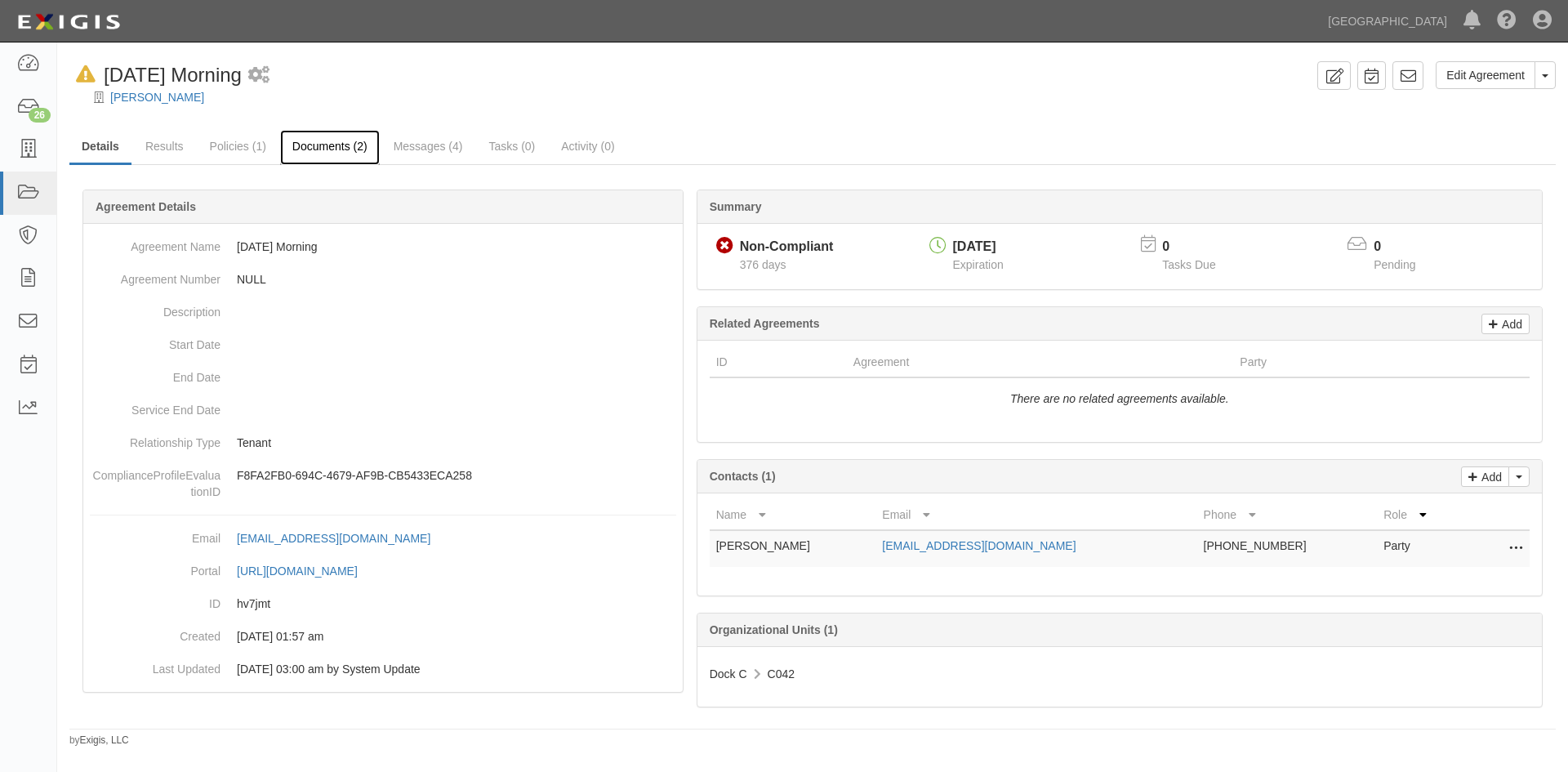
click at [327, 147] on link "Documents (2)" at bounding box center [330, 147] width 100 height 35
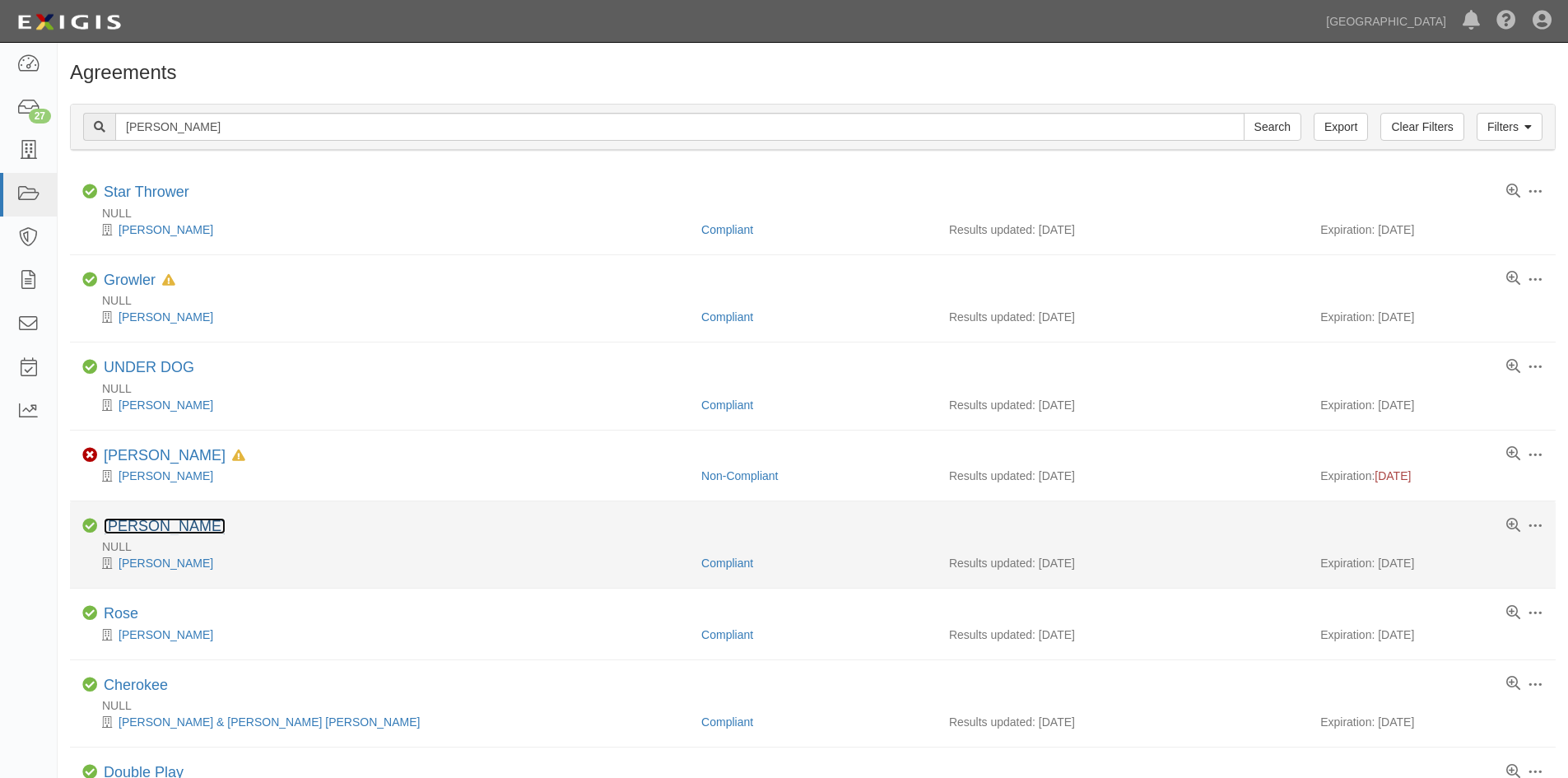
click at [132, 522] on link "[PERSON_NAME]" at bounding box center [165, 526] width 122 height 16
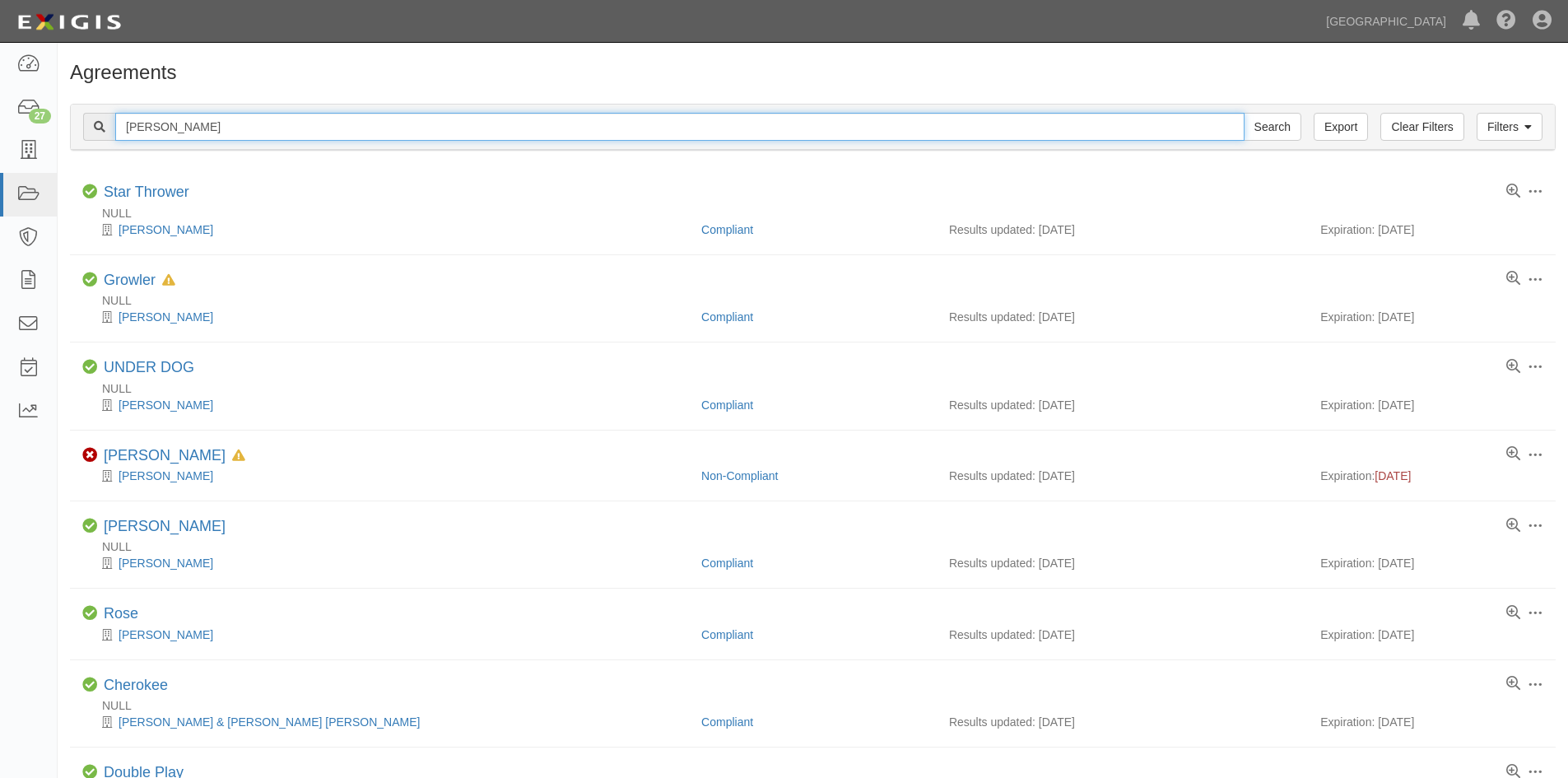
drag, startPoint x: 196, startPoint y: 134, endPoint x: 91, endPoint y: 140, distance: 105.2
click at [91, 140] on div "rowe Search" at bounding box center [692, 127] width 1218 height 28
type input "sweetest thing llc"
click at [1244, 113] on input "Search" at bounding box center [1273, 127] width 58 height 28
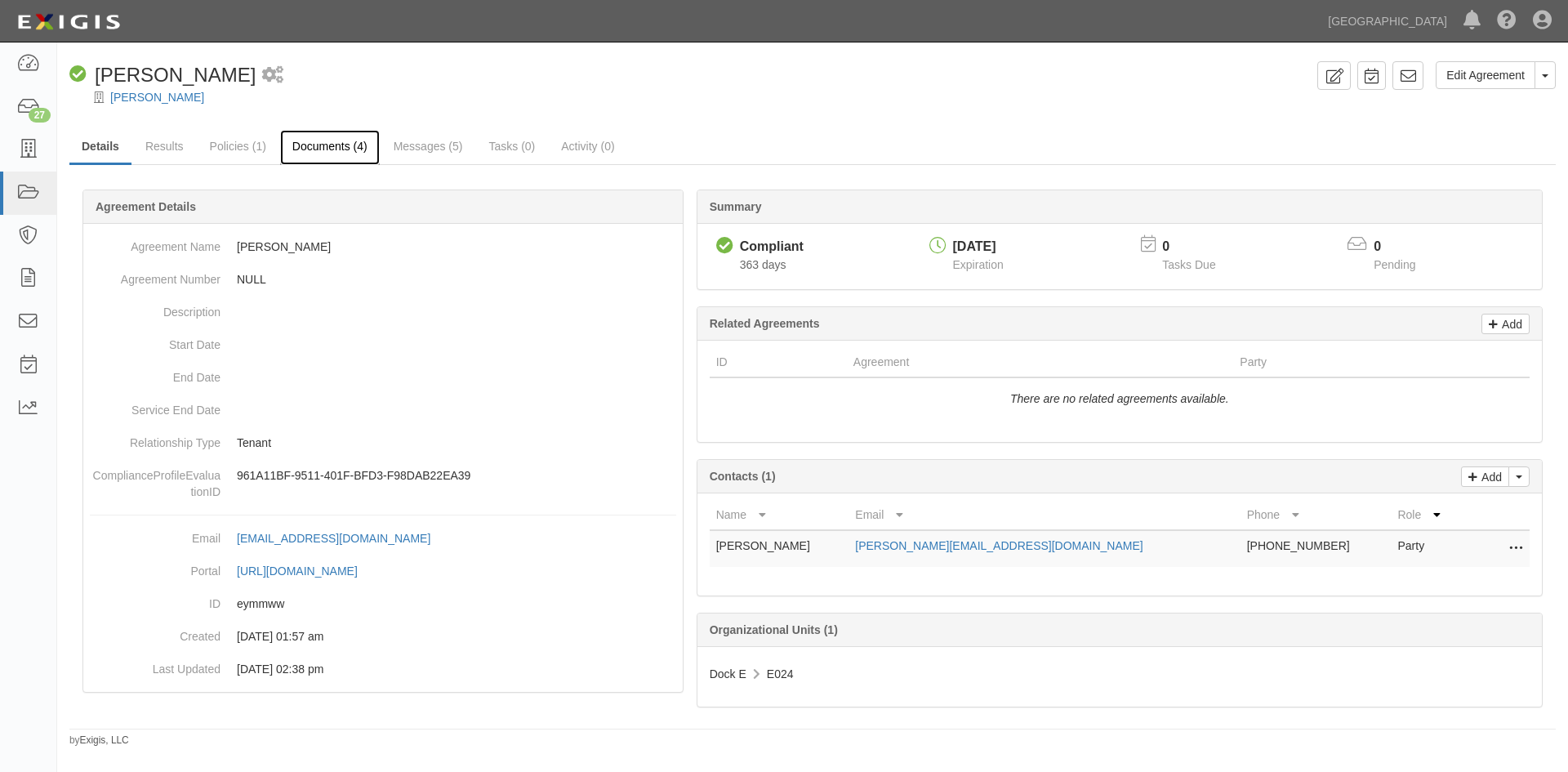
click at [330, 147] on link "Documents (4)" at bounding box center [330, 147] width 100 height 35
